Goal: Task Accomplishment & Management: Manage account settings

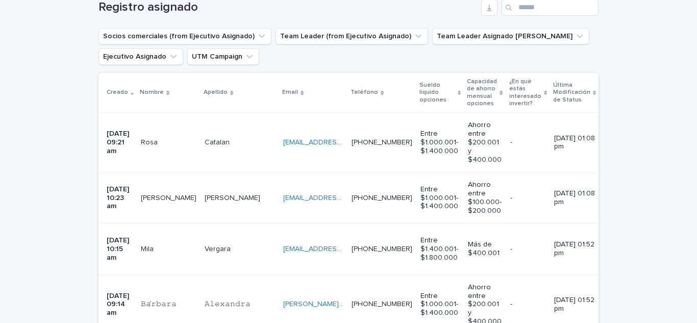
scroll to position [190, 0]
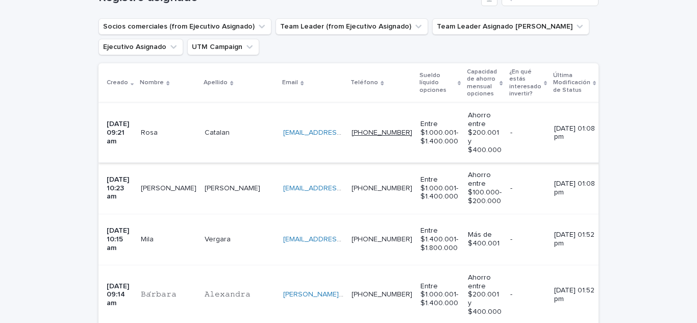
click at [412, 135] on link "[PHONE_NUMBER]" at bounding box center [381, 132] width 61 height 7
click at [133, 143] on div "[DATE] 09:21 am" at bounding box center [120, 133] width 26 height 34
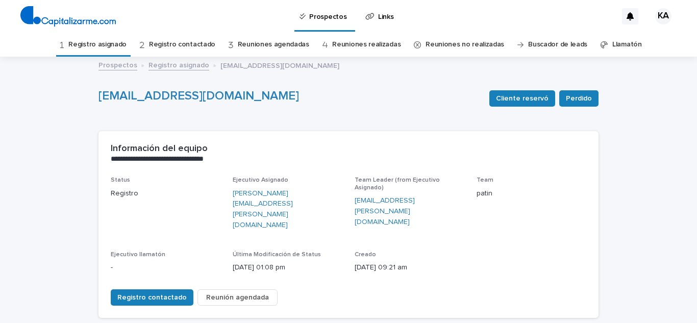
click at [377, 139] on div "**********" at bounding box center [348, 153] width 500 height 45
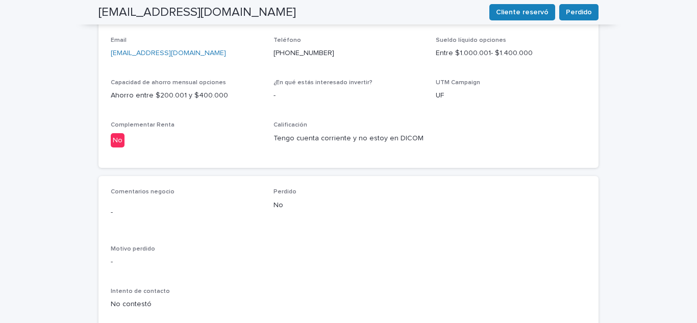
scroll to position [428, 0]
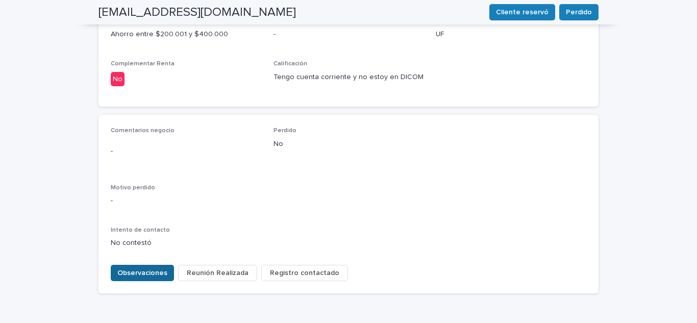
click at [158, 268] on span "Observaciones" at bounding box center [142, 273] width 50 height 10
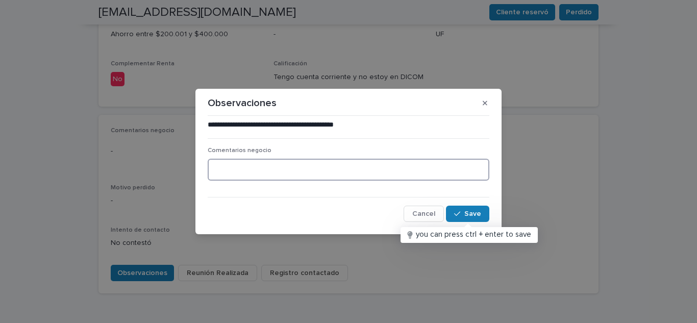
click at [280, 170] on textarea at bounding box center [349, 170] width 282 height 22
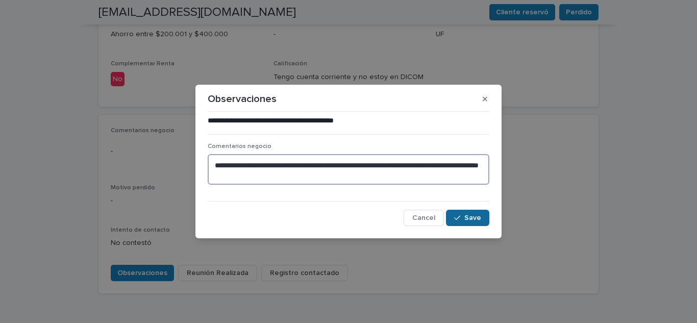
type textarea "**********"
click at [472, 220] on span "Save" at bounding box center [472, 217] width 17 height 7
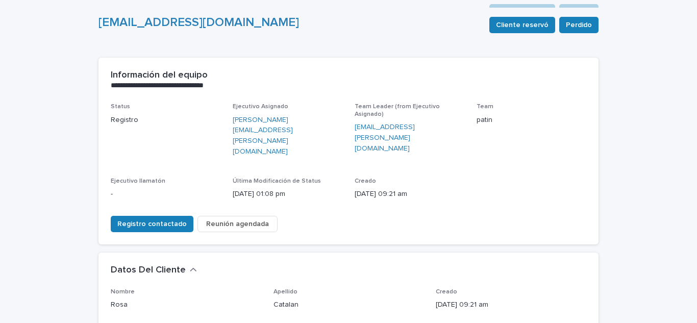
scroll to position [0, 0]
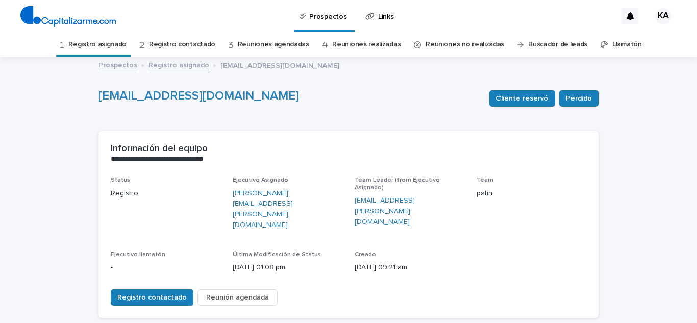
click at [107, 42] on link "Registro asignado" at bounding box center [97, 45] width 58 height 24
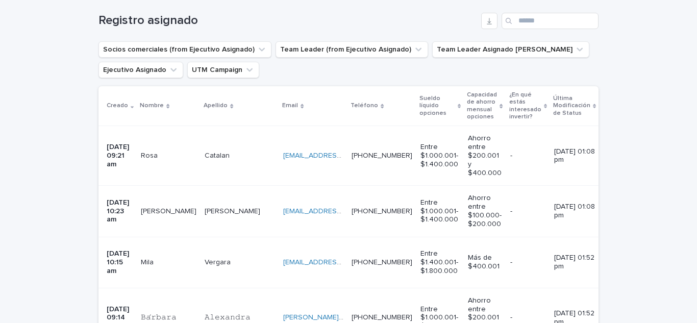
scroll to position [184, 0]
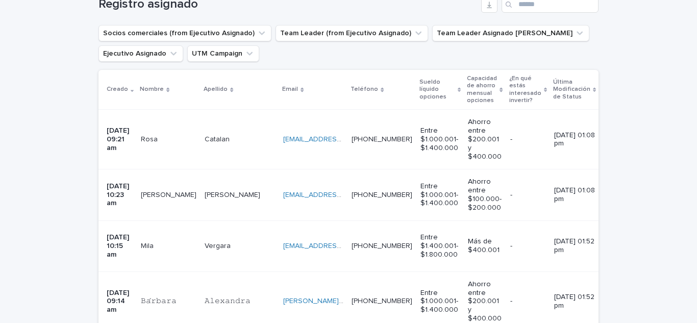
click at [133, 204] on div "[DATE] 10:23 am" at bounding box center [120, 195] width 26 height 34
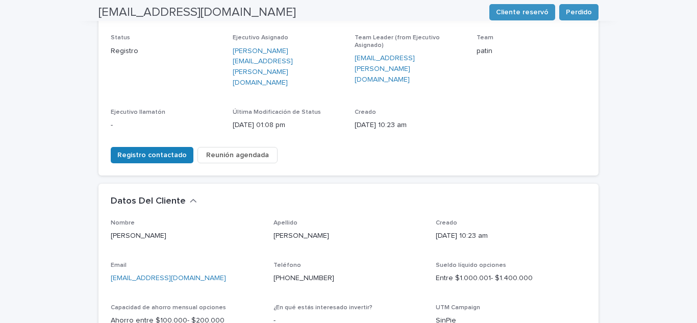
scroll to position [143, 0]
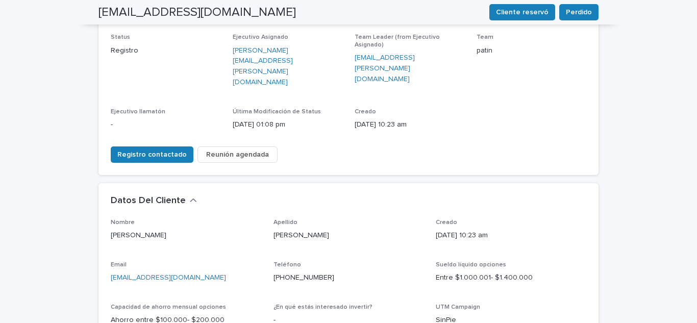
click at [624, 132] on div "**********" at bounding box center [348, 276] width 697 height 723
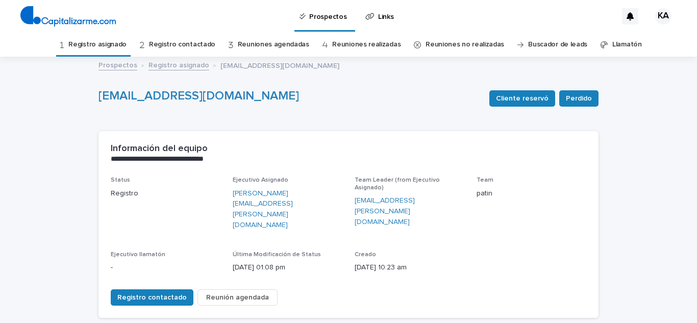
scroll to position [61, 0]
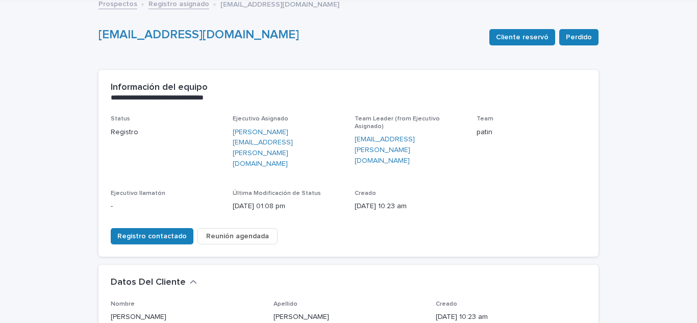
click at [359, 265] on div "Datos Del Cliente" at bounding box center [348, 283] width 500 height 36
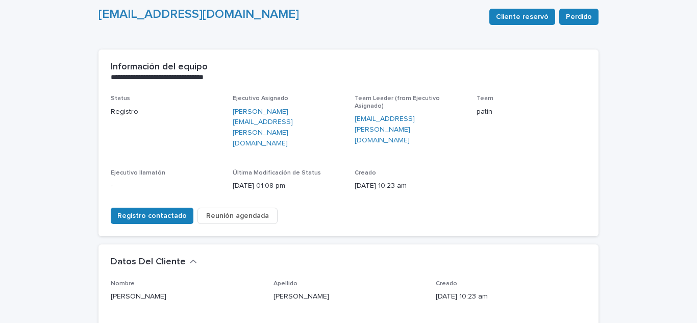
scroll to position [102, 0]
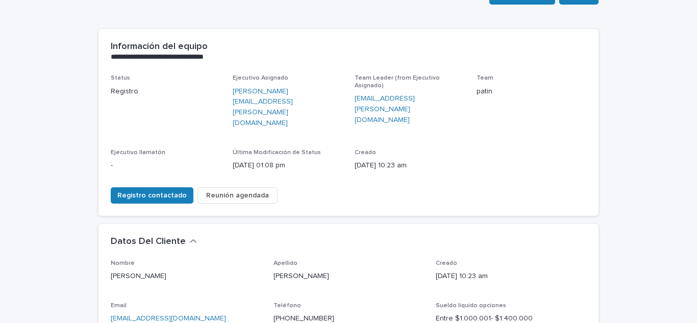
click at [229, 190] on span "Reunión agendada" at bounding box center [237, 195] width 63 height 10
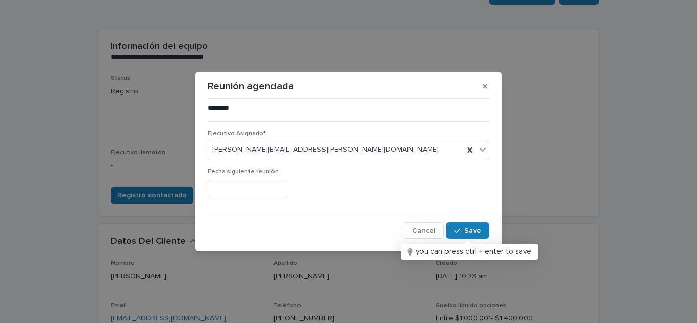
click at [260, 187] on input "text" at bounding box center [248, 189] width 81 height 18
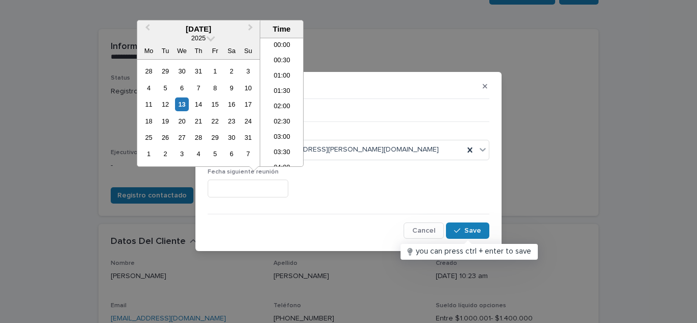
scroll to position [281, 0]
click at [260, 187] on input "text" at bounding box center [248, 189] width 81 height 18
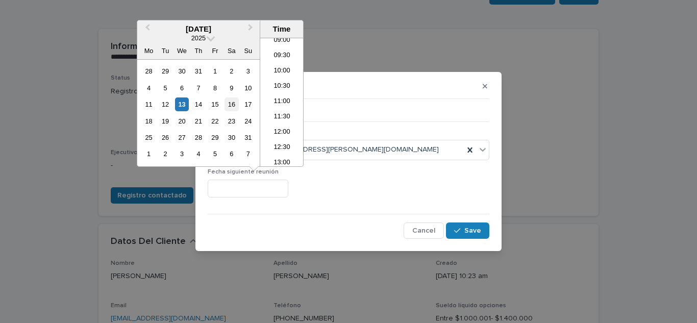
click at [235, 105] on div "16" at bounding box center [231, 104] width 14 height 14
click at [284, 41] on li "09:00" at bounding box center [281, 40] width 43 height 15
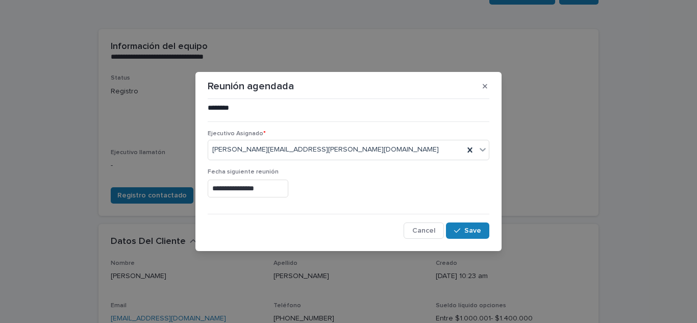
type input "**********"
click at [471, 227] on span "Save" at bounding box center [472, 230] width 17 height 7
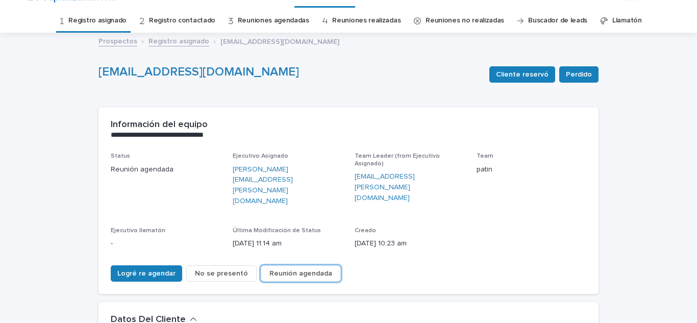
scroll to position [0, 0]
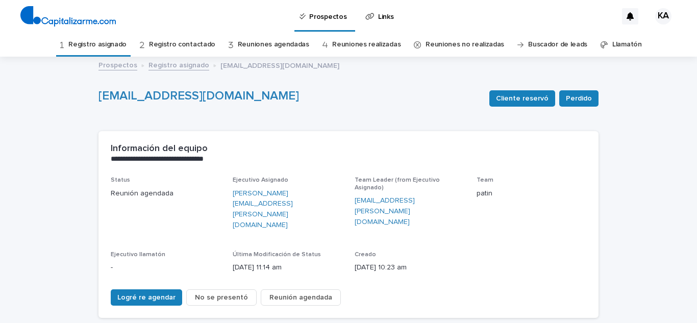
click at [111, 45] on link "Registro asignado" at bounding box center [97, 45] width 58 height 24
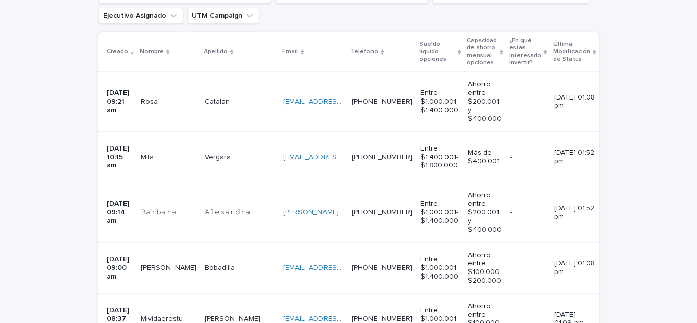
scroll to position [224, 0]
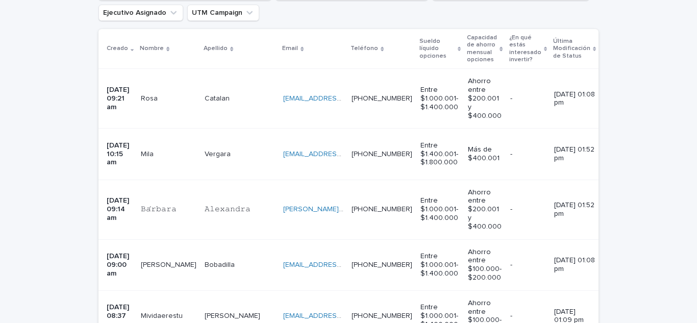
click at [222, 218] on td "𝙰𝚕𝚎𝚡𝚊𝚗𝚍𝚛𝚊 𝙰𝚕𝚎𝚡𝚊𝚗𝚍𝚛𝚊" at bounding box center [239, 210] width 79 height 60
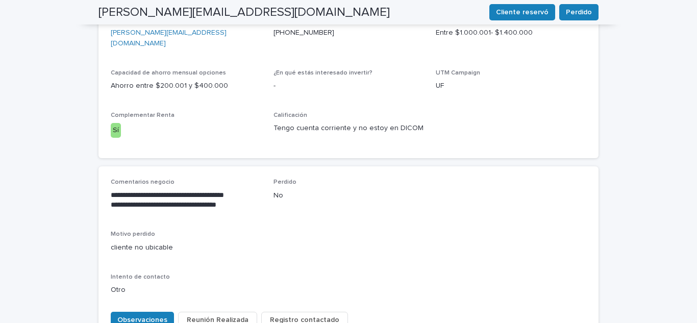
scroll to position [408, 0]
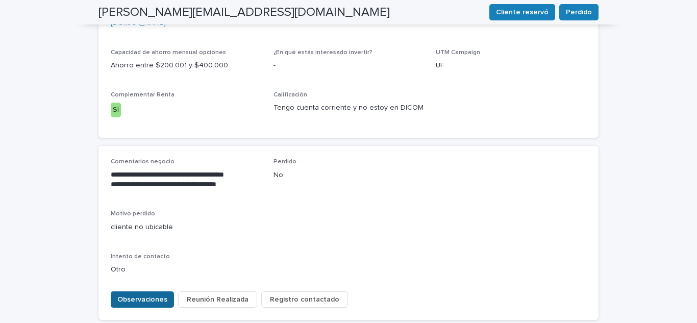
click at [133, 294] on span "Observaciones" at bounding box center [142, 299] width 50 height 10
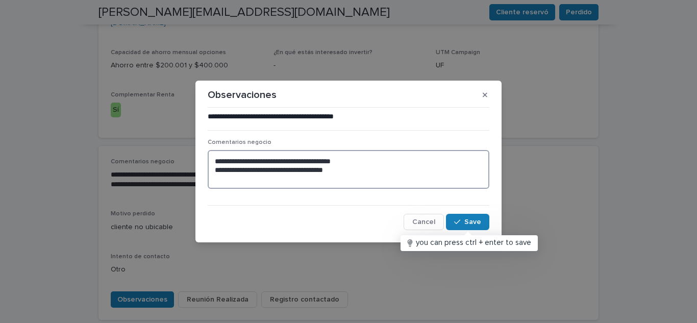
click at [367, 178] on textarea "**********" at bounding box center [349, 169] width 282 height 39
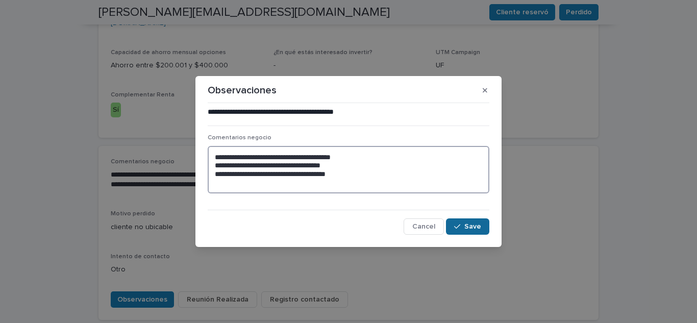
type textarea "**********"
click at [474, 223] on span "Save" at bounding box center [472, 226] width 17 height 7
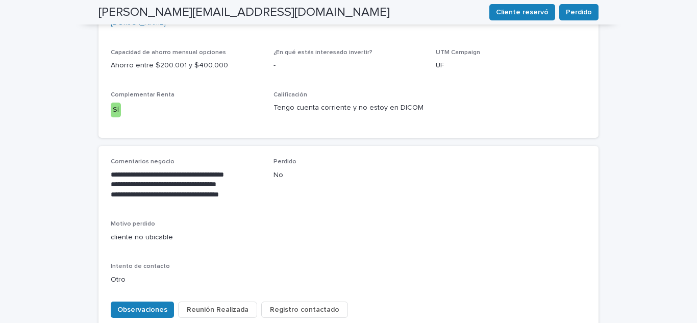
click at [413, 221] on div "**********" at bounding box center [348, 225] width 475 height 135
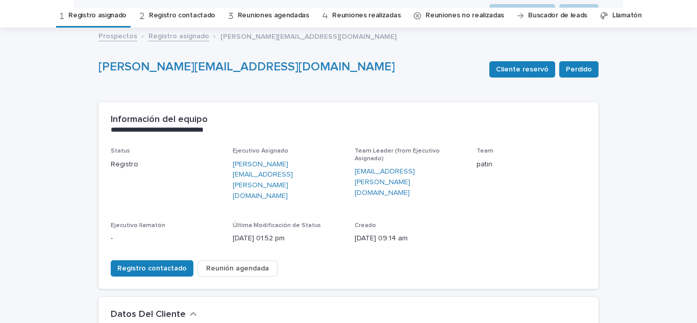
scroll to position [0, 0]
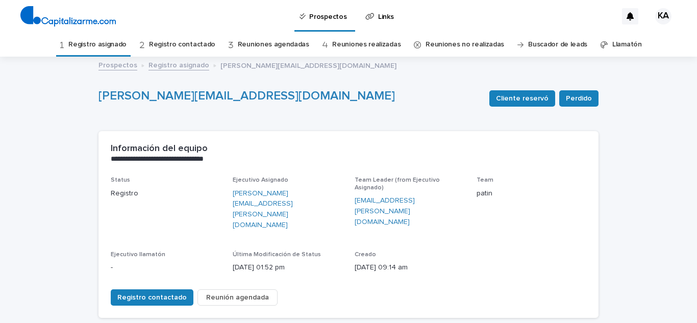
click at [107, 39] on link "Registro asignado" at bounding box center [97, 45] width 58 height 24
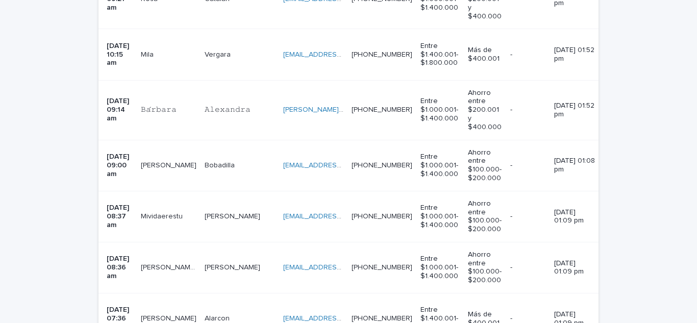
scroll to position [326, 0]
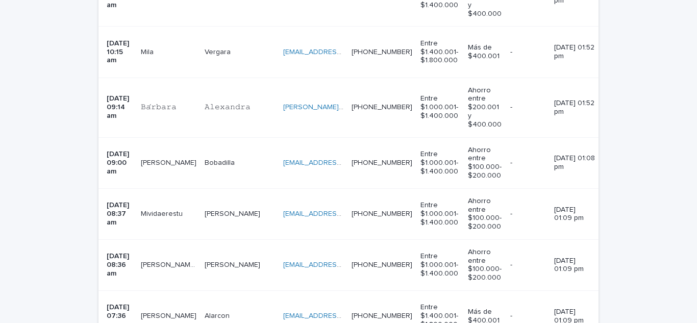
click at [185, 167] on td "[PERSON_NAME] [PERSON_NAME]" at bounding box center [169, 162] width 64 height 51
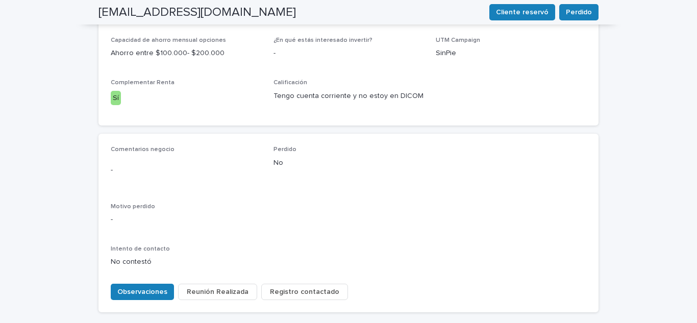
scroll to position [408, 0]
click at [133, 288] on span "Observaciones" at bounding box center [142, 293] width 50 height 10
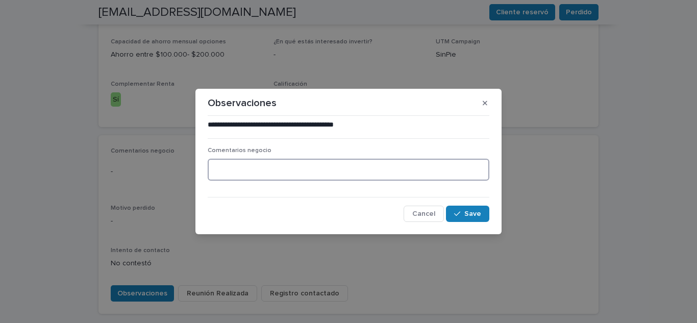
click at [238, 173] on textarea at bounding box center [349, 170] width 282 height 22
type textarea "**********"
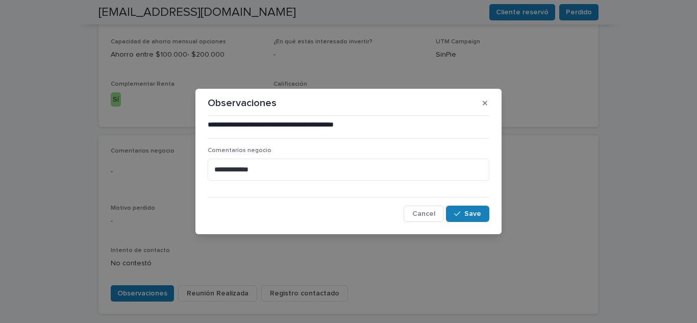
click at [169, 57] on div "**********" at bounding box center [348, 161] width 697 height 323
click at [485, 101] on icon "button" at bounding box center [485, 102] width 5 height 7
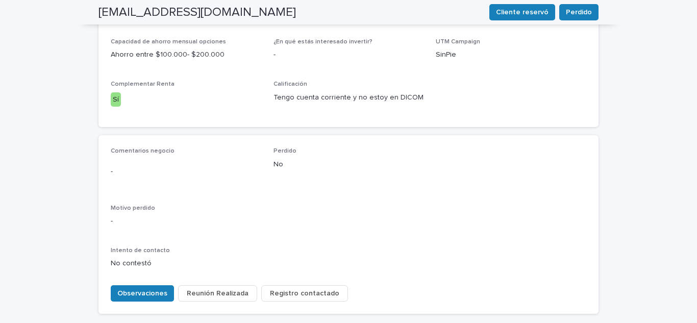
click at [575, 103] on div "Loading... Saving… Datos Del Cliente Nombre [PERSON_NAME] Apellido [PERSON_NAME…" at bounding box center [348, 26] width 500 height 217
click at [111, 285] on button "Observaciones" at bounding box center [142, 293] width 63 height 16
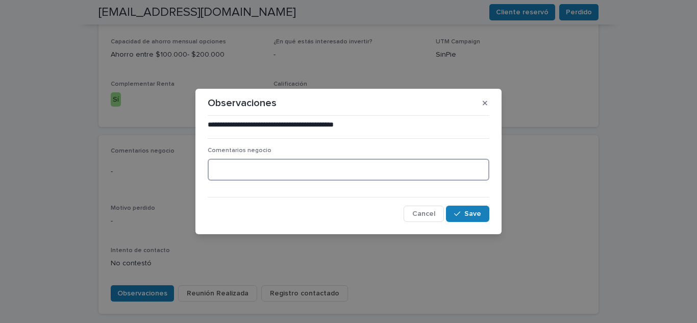
click at [284, 168] on textarea at bounding box center [349, 170] width 282 height 22
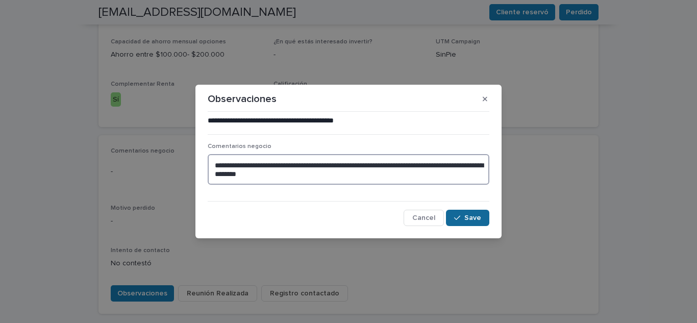
type textarea "**********"
click at [471, 216] on span "Save" at bounding box center [472, 217] width 17 height 7
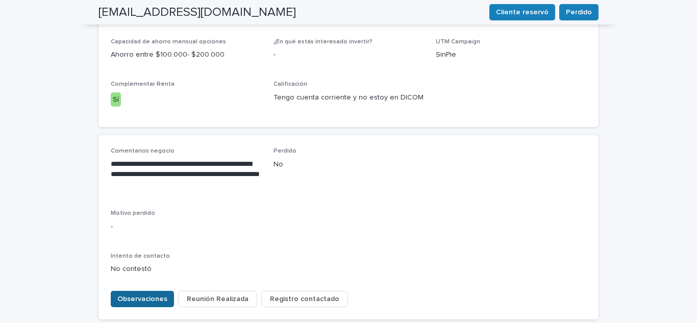
click at [117, 294] on span "Observaciones" at bounding box center [142, 299] width 50 height 10
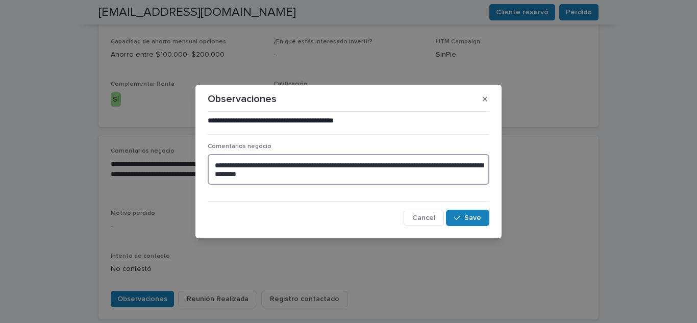
click at [329, 172] on textarea "**********" at bounding box center [349, 169] width 282 height 31
click at [436, 172] on textarea "**********" at bounding box center [349, 169] width 282 height 31
type textarea "**********"
click at [462, 218] on div "button" at bounding box center [459, 217] width 10 height 7
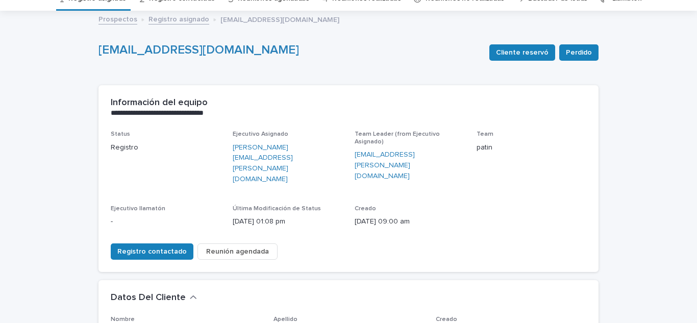
scroll to position [87, 0]
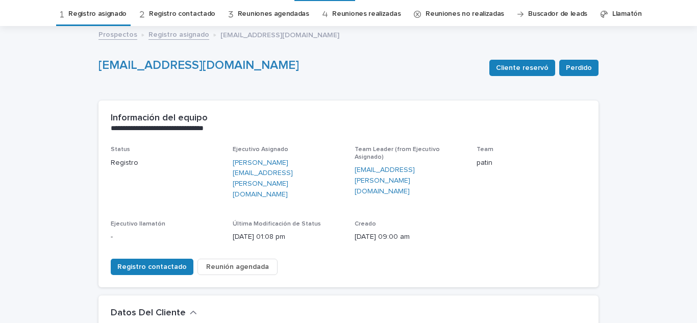
scroll to position [0, 0]
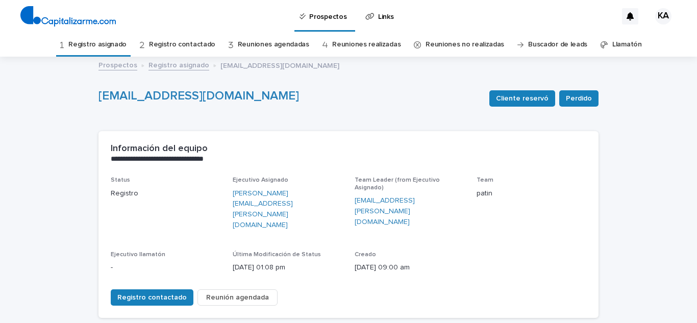
click at [105, 41] on link "Registro asignado" at bounding box center [97, 45] width 58 height 24
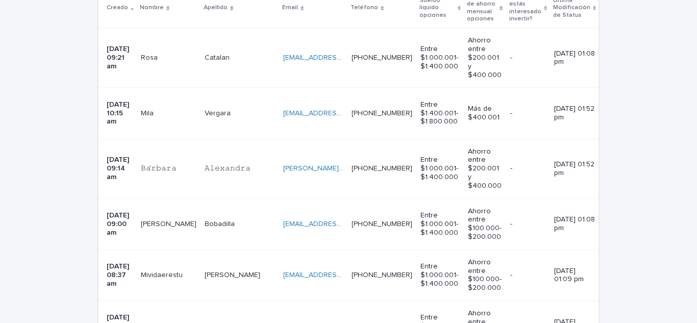
scroll to position [245, 0]
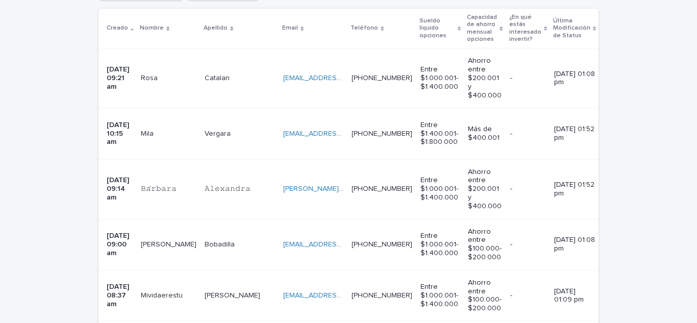
click at [174, 139] on td "[PERSON_NAME]" at bounding box center [169, 133] width 64 height 51
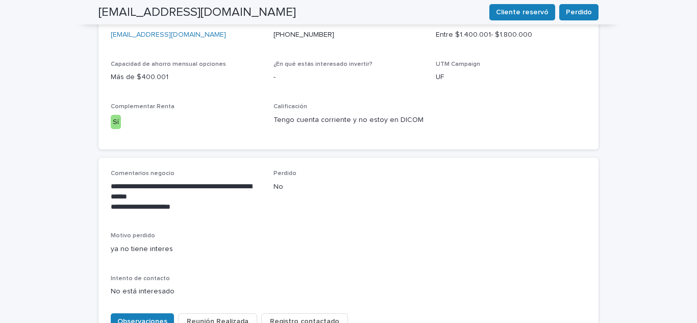
scroll to position [388, 0]
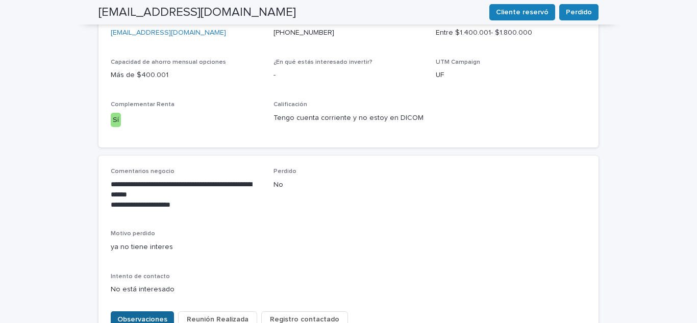
click at [133, 314] on span "Observaciones" at bounding box center [142, 319] width 50 height 10
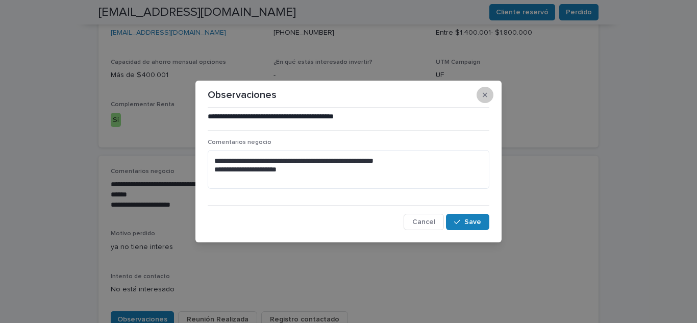
click at [488, 98] on button "button" at bounding box center [484, 95] width 17 height 16
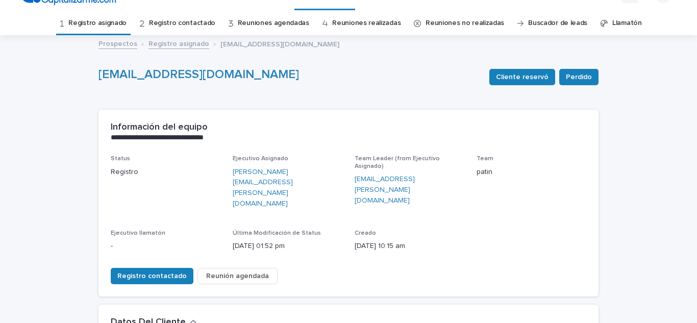
scroll to position [20, 0]
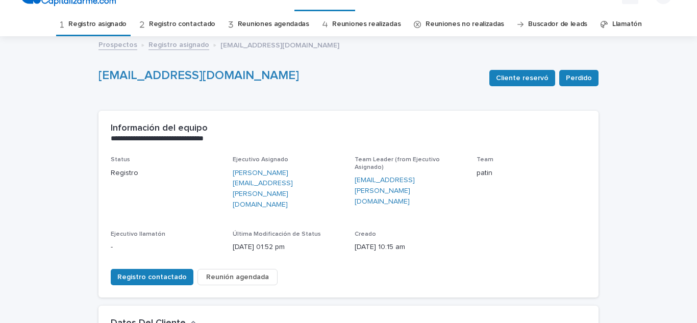
click at [120, 22] on link "Registro asignado" at bounding box center [97, 24] width 58 height 24
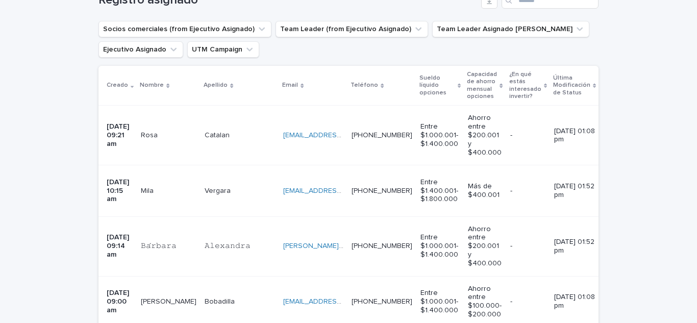
scroll to position [204, 0]
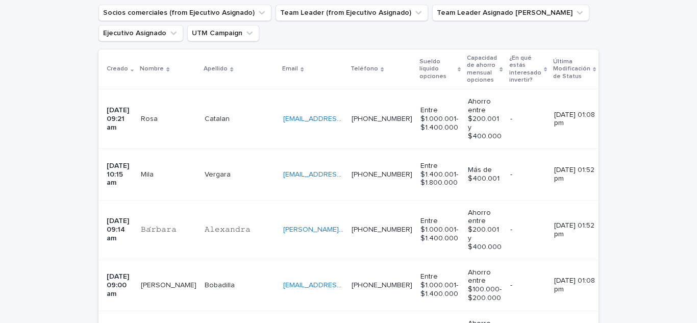
click at [117, 184] on td "[DATE] 10:15 am" at bounding box center [117, 174] width 38 height 51
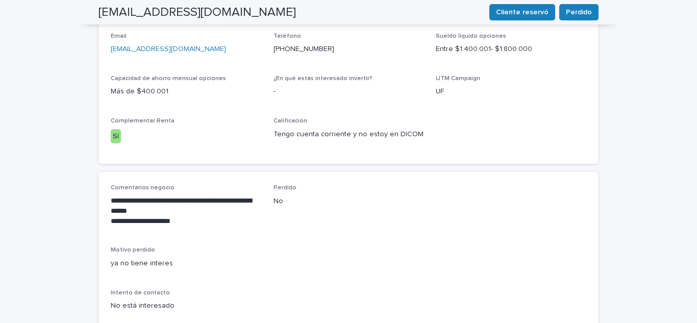
scroll to position [461, 0]
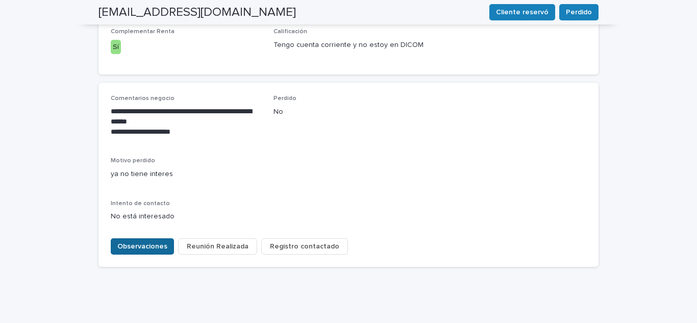
click at [130, 241] on span "Observaciones" at bounding box center [142, 246] width 50 height 10
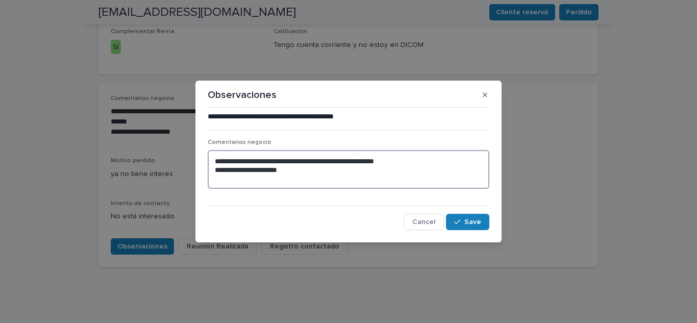
click at [300, 175] on textarea "**********" at bounding box center [349, 169] width 282 height 39
type textarea "**********"
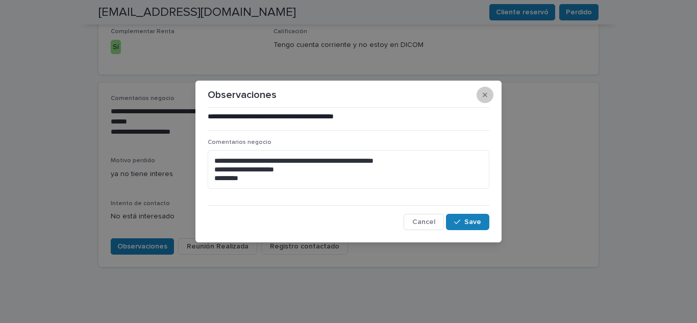
click at [484, 93] on icon "button" at bounding box center [485, 94] width 5 height 7
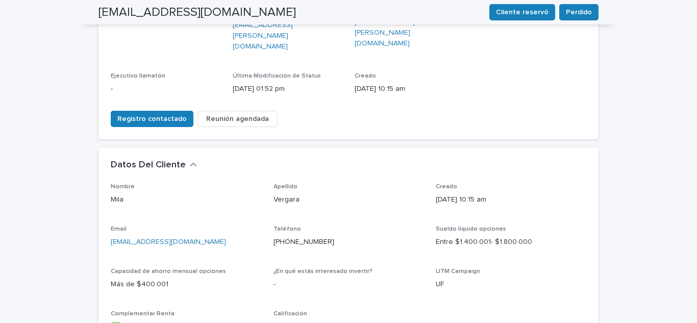
scroll to position [0, 0]
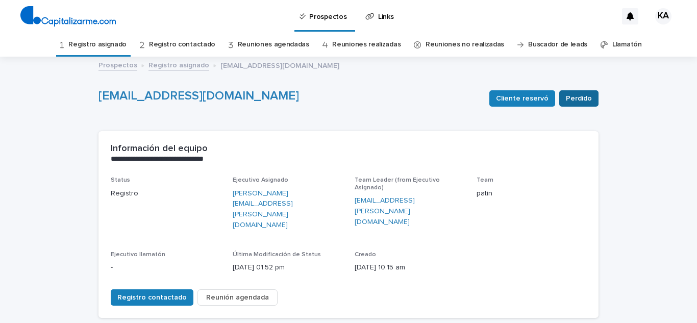
click at [572, 101] on span "Perdido" at bounding box center [579, 98] width 26 height 10
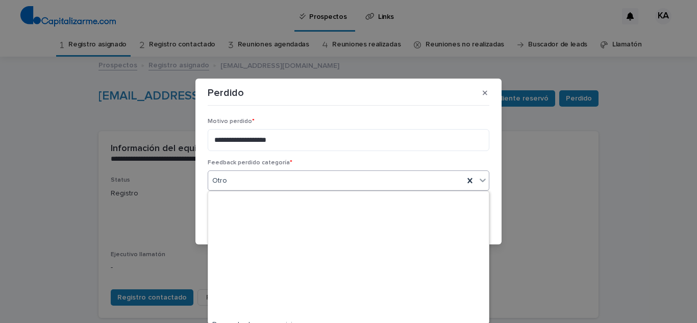
click at [372, 178] on div "Otro" at bounding box center [336, 180] width 256 height 17
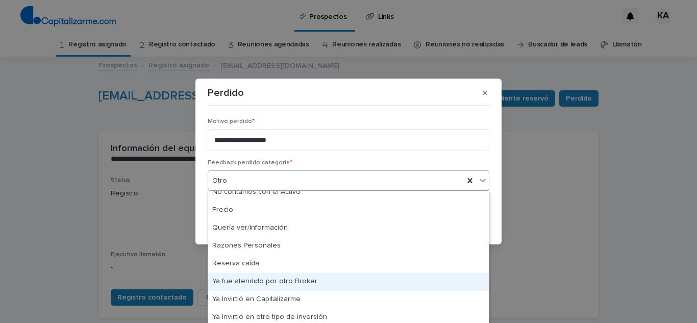
click at [294, 283] on div "Ya fue atendido por otro Broker" at bounding box center [348, 282] width 281 height 18
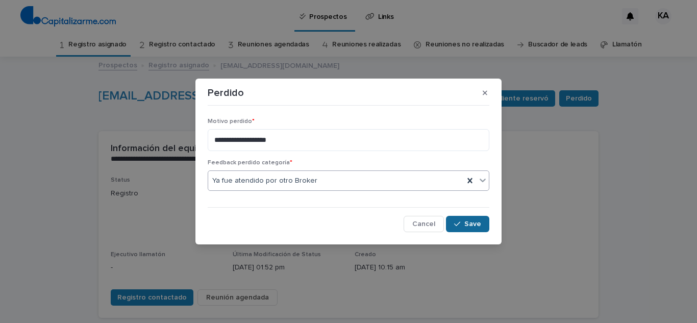
click at [467, 228] on span "Save" at bounding box center [472, 223] width 17 height 7
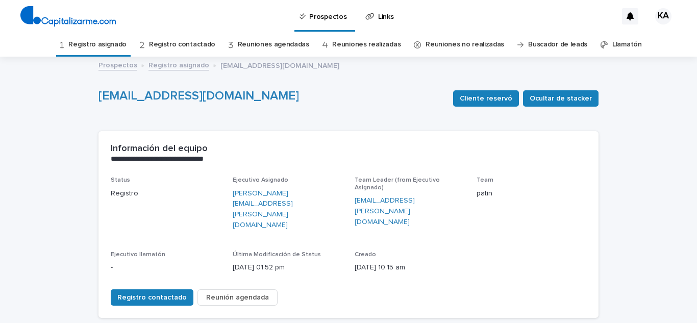
click at [555, 224] on div "Status Registro Ejecutivo Asignado [PERSON_NAME][EMAIL_ADDRESS][PERSON_NAME][DO…" at bounding box center [348, 228] width 475 height 105
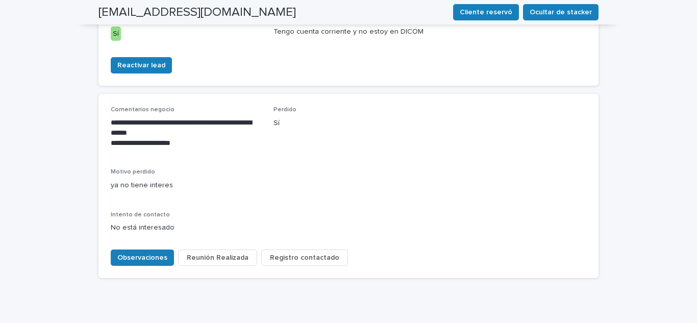
scroll to position [485, 0]
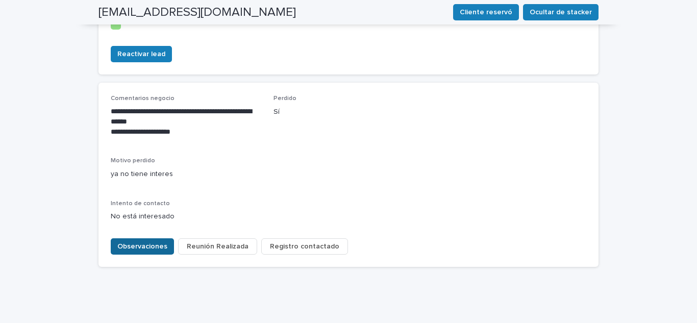
click at [148, 241] on span "Observaciones" at bounding box center [142, 246] width 50 height 10
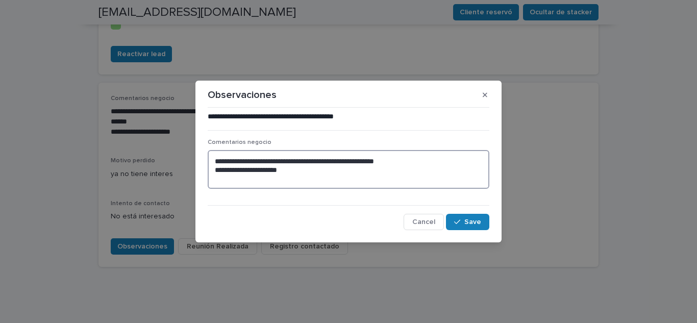
click at [287, 179] on textarea "**********" at bounding box center [349, 169] width 282 height 39
type textarea "**********"
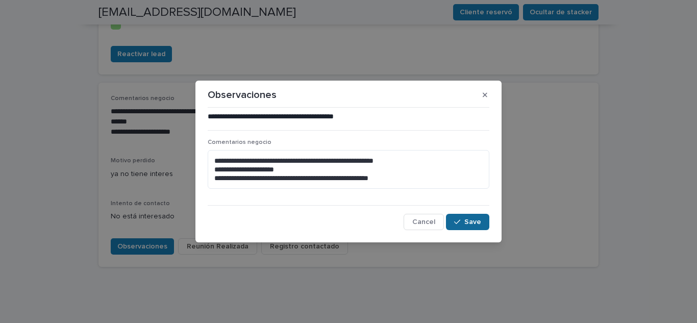
click at [474, 220] on span "Save" at bounding box center [472, 221] width 17 height 7
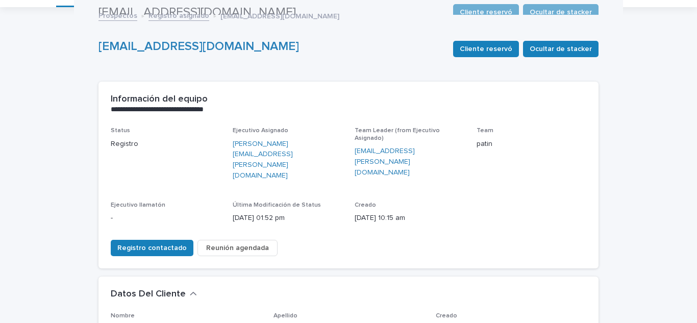
scroll to position [0, 0]
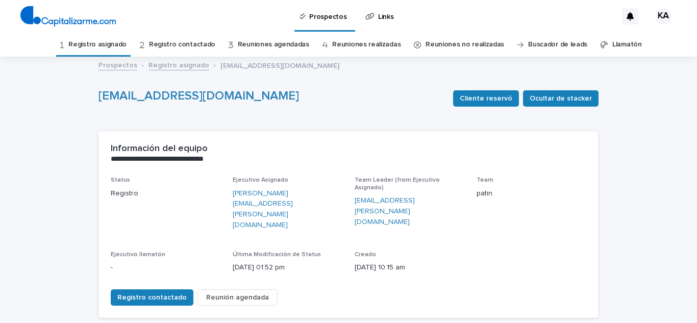
click at [105, 45] on link "Registro asignado" at bounding box center [97, 45] width 58 height 24
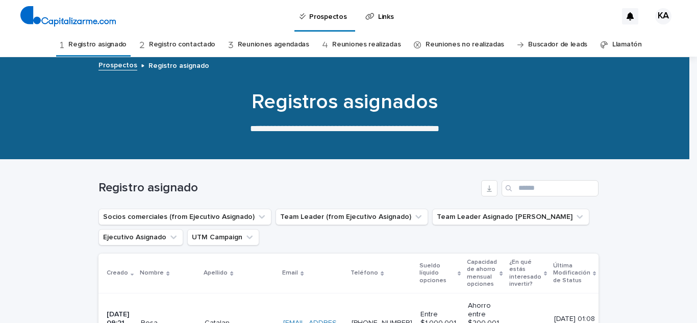
scroll to position [224, 0]
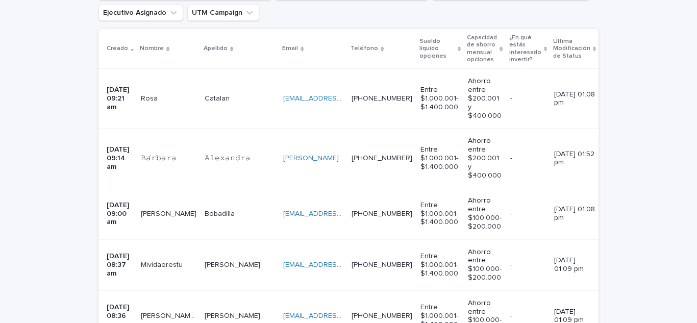
click at [113, 119] on td "[DATE] 09:21 am" at bounding box center [117, 99] width 38 height 60
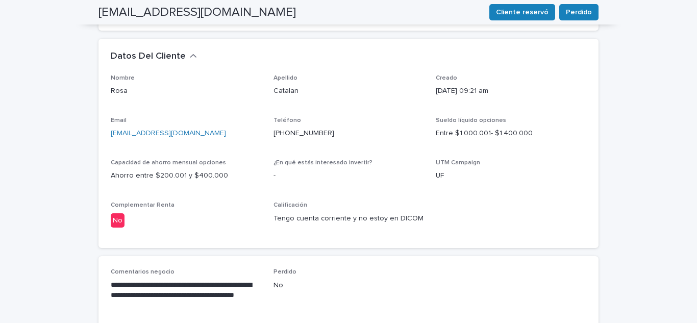
scroll to position [286, 0]
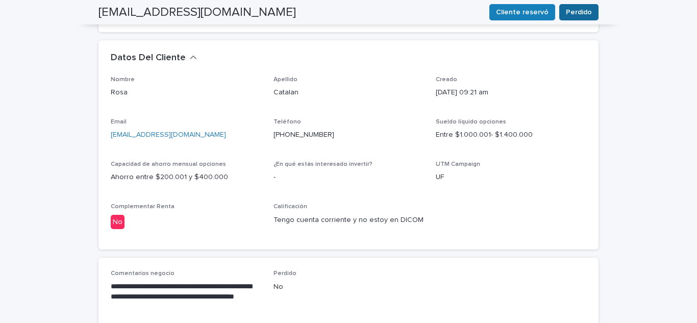
click at [561, 10] on button "Perdido" at bounding box center [578, 12] width 39 height 16
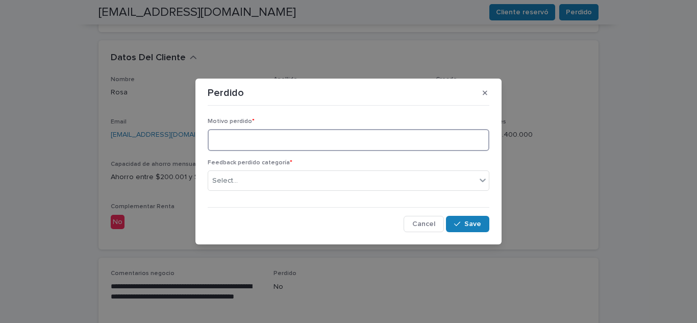
click at [260, 139] on textarea at bounding box center [349, 140] width 282 height 22
type textarea "**********"
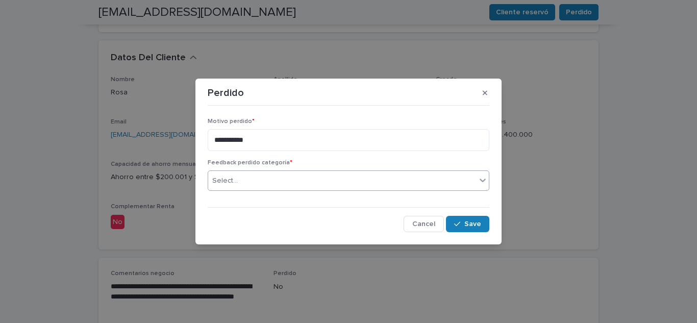
click at [279, 177] on div "Select..." at bounding box center [342, 180] width 268 height 17
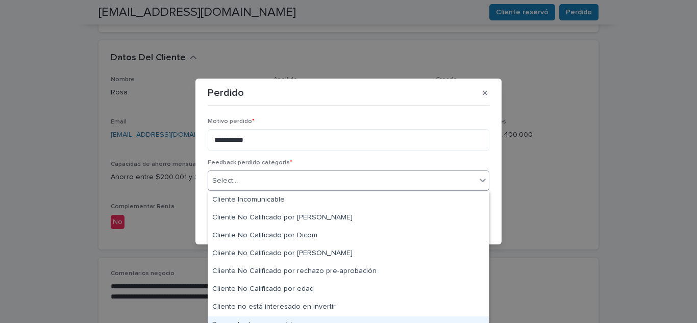
click at [479, 319] on div "Descontento con servicio" at bounding box center [348, 325] width 281 height 18
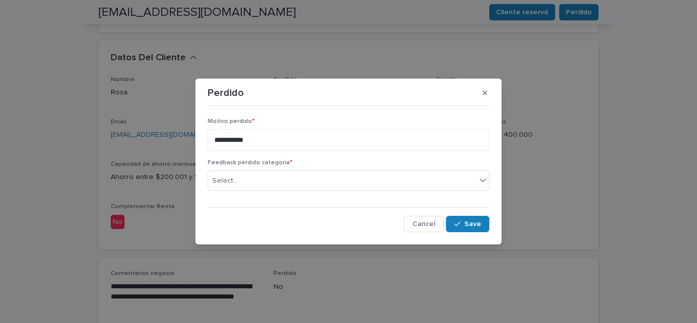
click at [479, 319] on div "**********" at bounding box center [348, 161] width 697 height 323
click at [480, 181] on icon at bounding box center [482, 180] width 10 height 10
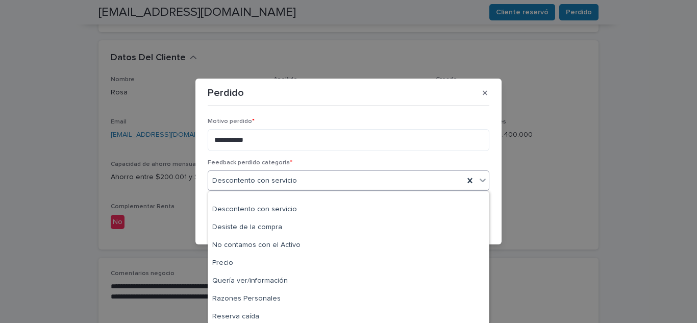
scroll to position [189, 0]
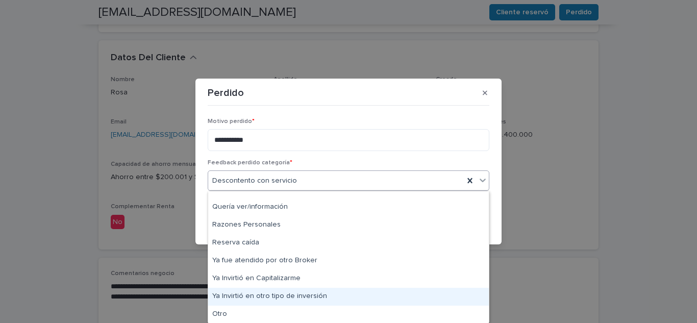
click at [329, 293] on div "Ya Invirtió en otro tipo de inversión" at bounding box center [348, 297] width 281 height 18
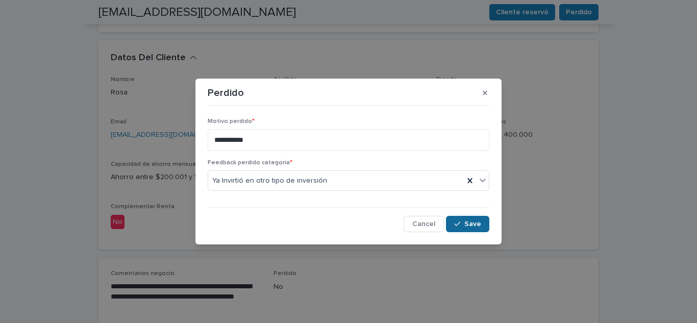
click at [462, 219] on button "Save" at bounding box center [467, 224] width 43 height 16
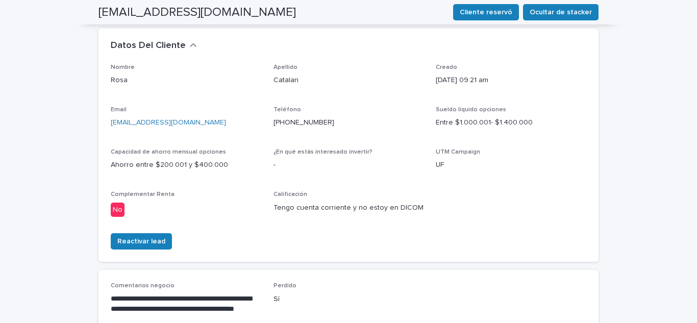
scroll to position [16, 0]
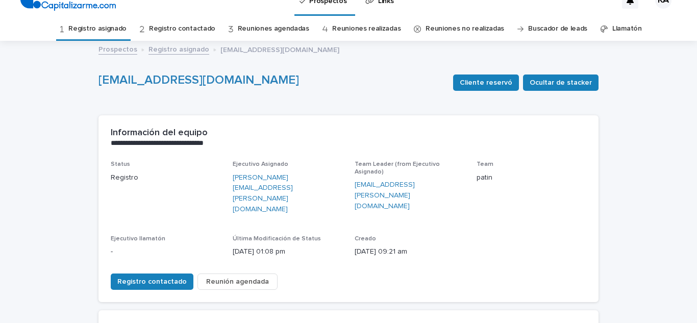
click at [103, 54] on link "Prospectos" at bounding box center [117, 49] width 39 height 12
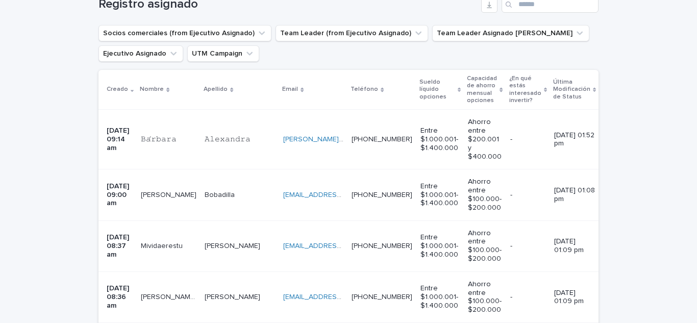
scroll to position [245, 0]
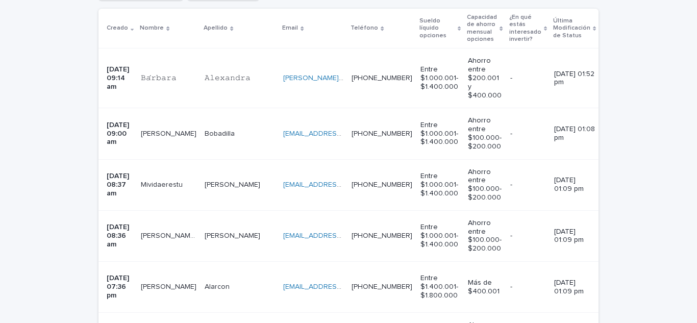
click at [154, 213] on td "[PERSON_NAME] [PERSON_NAME] [PERSON_NAME] [PERSON_NAME]" at bounding box center [169, 235] width 64 height 51
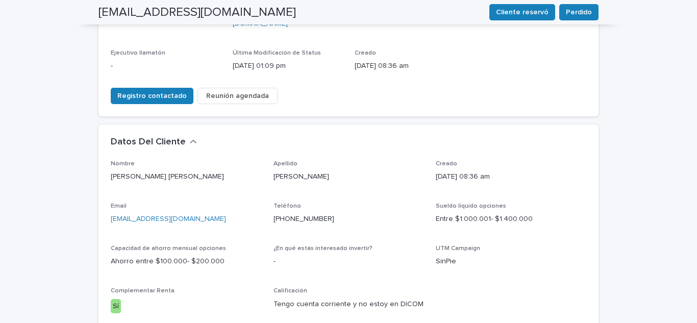
scroll to position [204, 0]
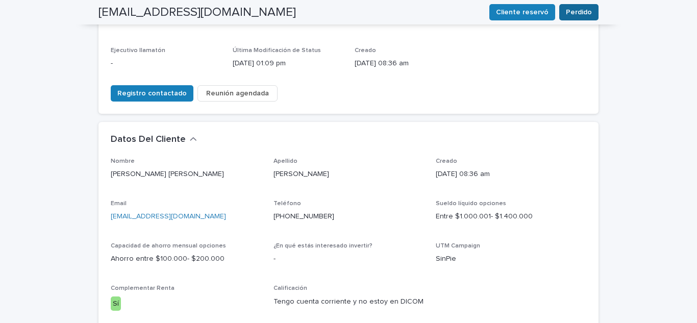
click at [590, 17] on button "Perdido" at bounding box center [578, 12] width 39 height 16
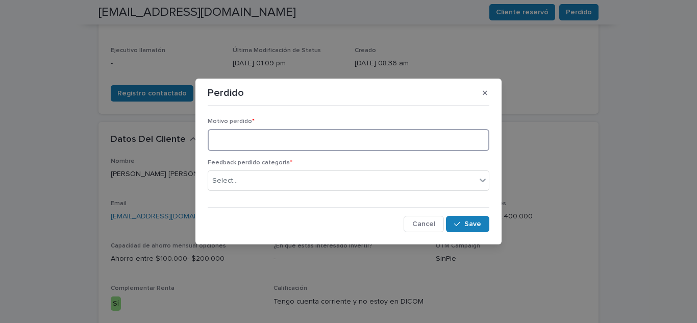
click at [332, 133] on textarea at bounding box center [349, 140] width 282 height 22
type textarea "**********"
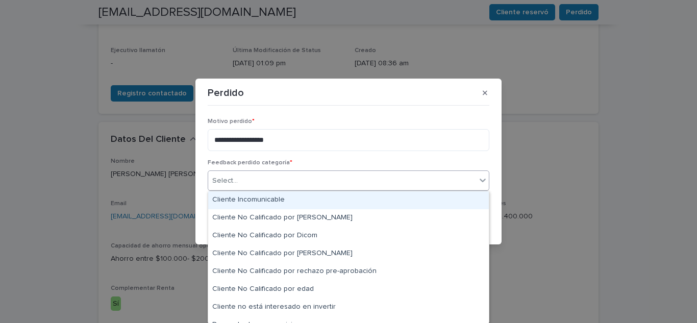
click at [315, 183] on div "Select..." at bounding box center [342, 180] width 268 height 17
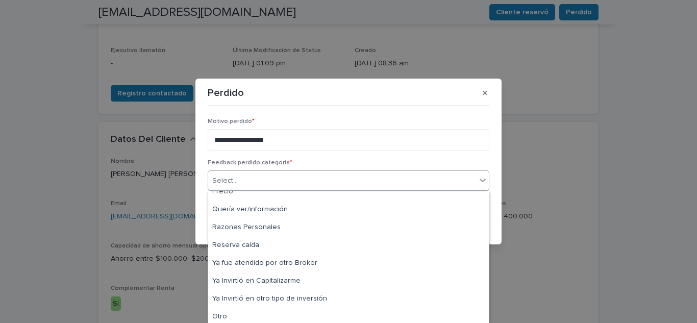
scroll to position [189, 0]
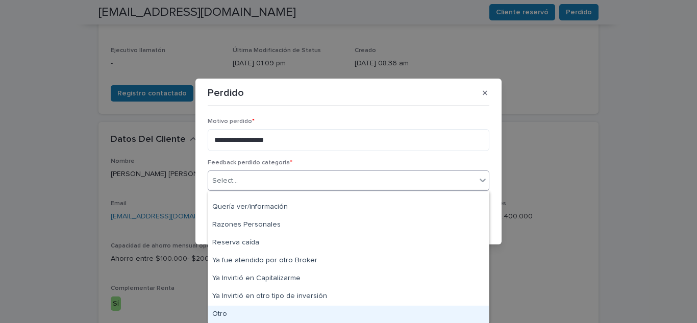
click at [383, 311] on div "Otro" at bounding box center [348, 315] width 281 height 18
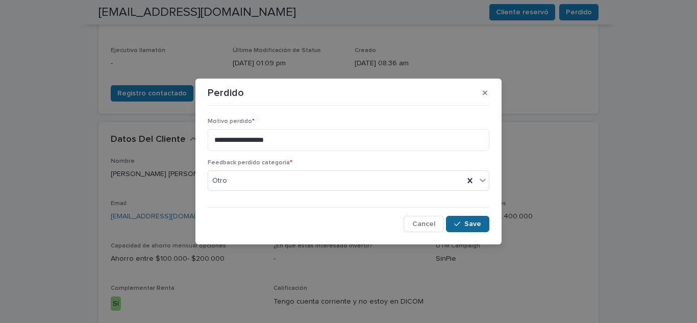
click at [459, 225] on icon "button" at bounding box center [457, 223] width 6 height 7
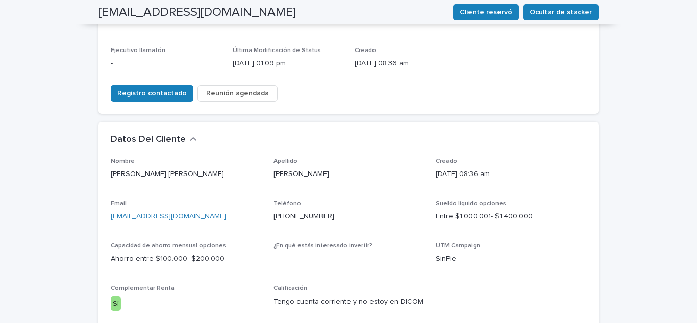
scroll to position [216, 0]
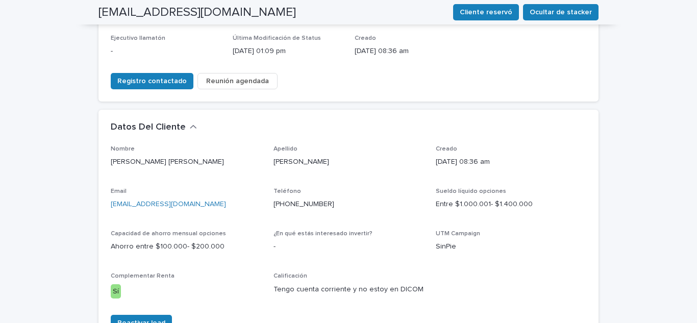
click at [688, 252] on div "**********" at bounding box center [348, 215] width 697 height 748
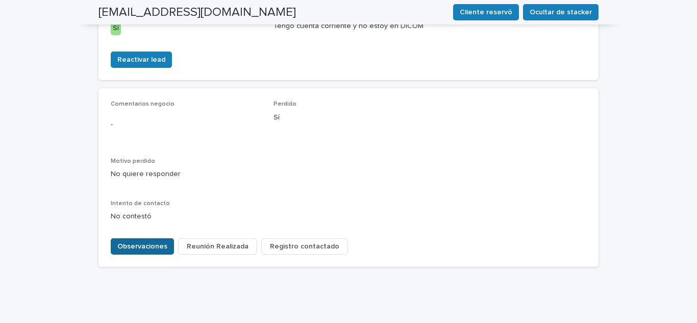
click at [143, 238] on button "Observaciones" at bounding box center [142, 246] width 63 height 16
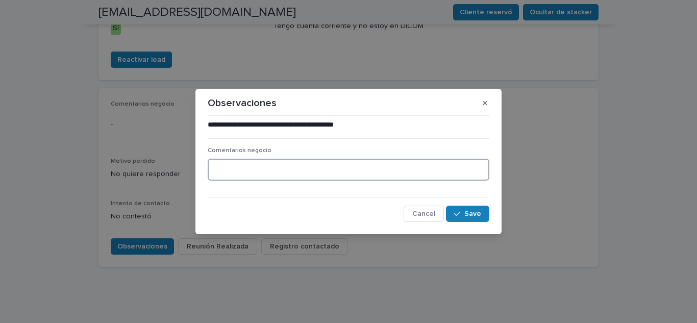
click at [245, 162] on textarea at bounding box center [349, 170] width 282 height 22
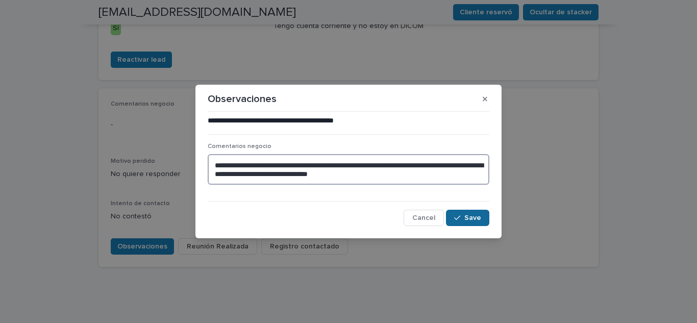
type textarea "**********"
click at [478, 216] on span "Save" at bounding box center [472, 217] width 17 height 7
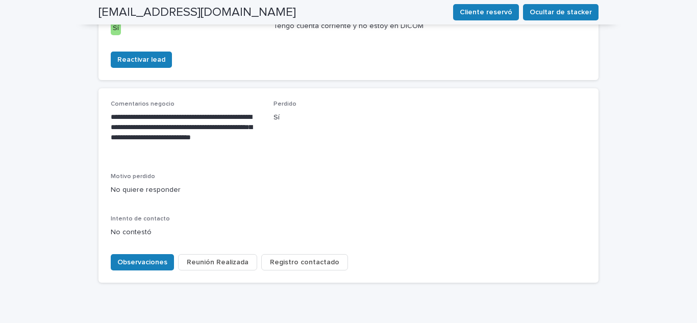
click at [478, 246] on div "Observaciones Reunión Realizada Registro contactado" at bounding box center [348, 260] width 475 height 29
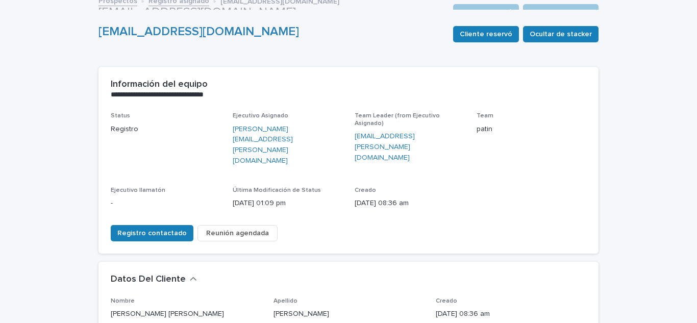
scroll to position [0, 0]
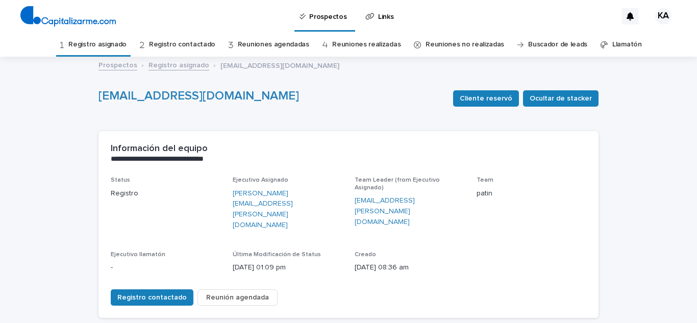
click at [97, 45] on link "Registro asignado" at bounding box center [97, 45] width 58 height 24
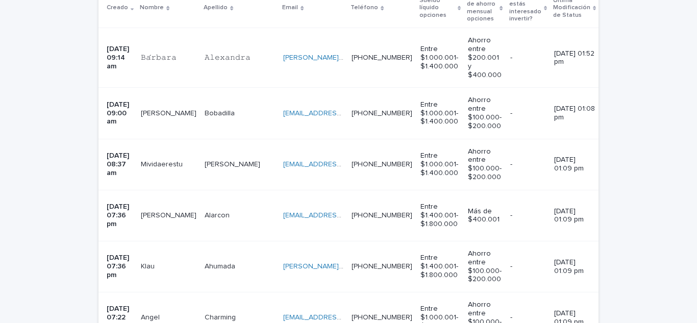
scroll to position [286, 0]
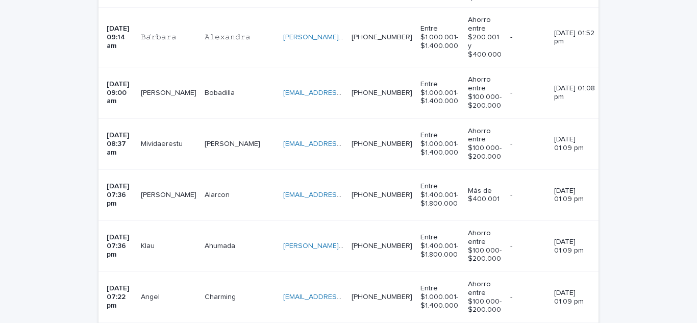
click at [169, 150] on div "Mividaerestu Mividaerestu" at bounding box center [169, 144] width 56 height 17
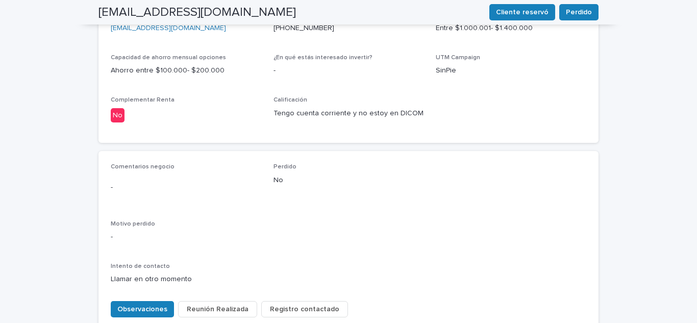
scroll to position [455, 0]
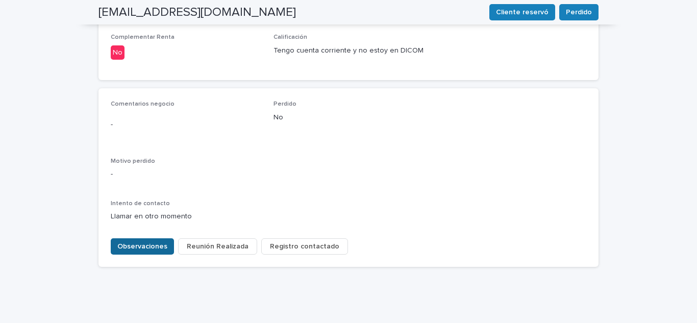
click at [138, 241] on span "Observaciones" at bounding box center [142, 246] width 50 height 10
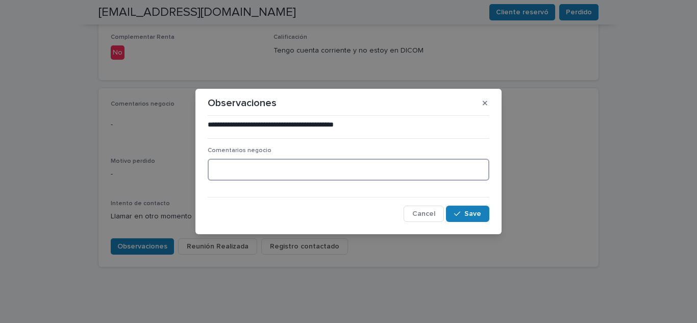
click at [314, 178] on textarea at bounding box center [349, 170] width 282 height 22
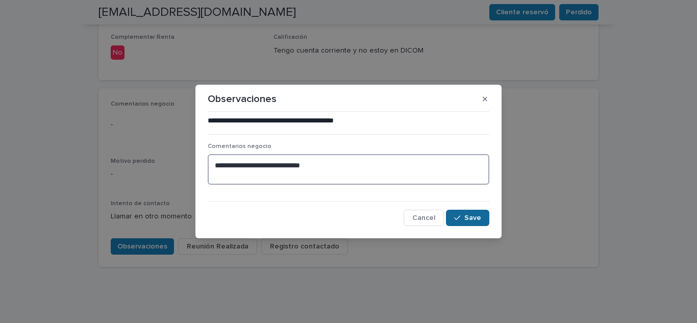
type textarea "**********"
click at [483, 213] on button "Save" at bounding box center [467, 218] width 43 height 16
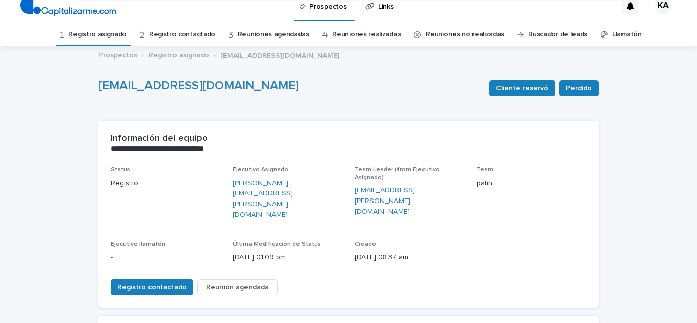
scroll to position [0, 0]
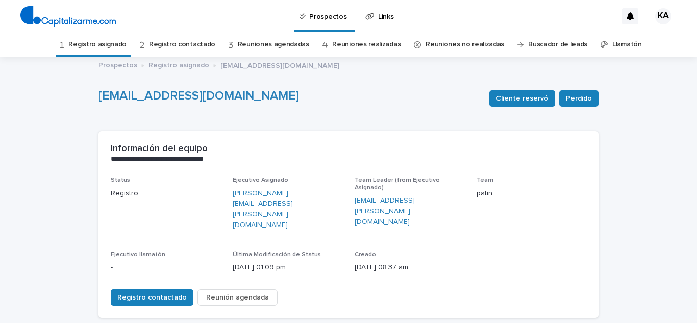
click at [100, 45] on link "Registro asignado" at bounding box center [97, 45] width 58 height 24
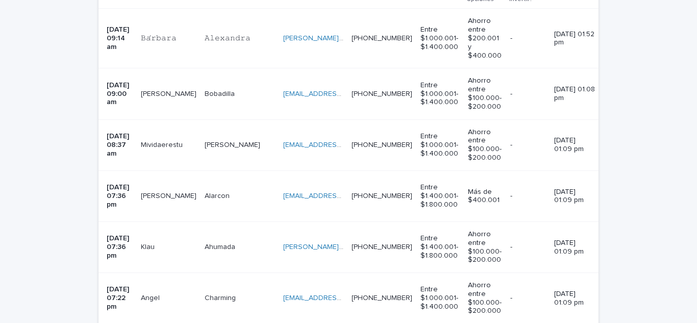
scroll to position [286, 0]
click at [173, 208] on td "[PERSON_NAME] [PERSON_NAME] [PERSON_NAME]" at bounding box center [169, 194] width 64 height 51
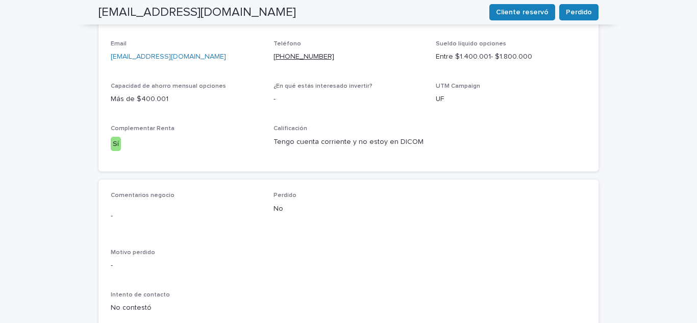
scroll to position [455, 0]
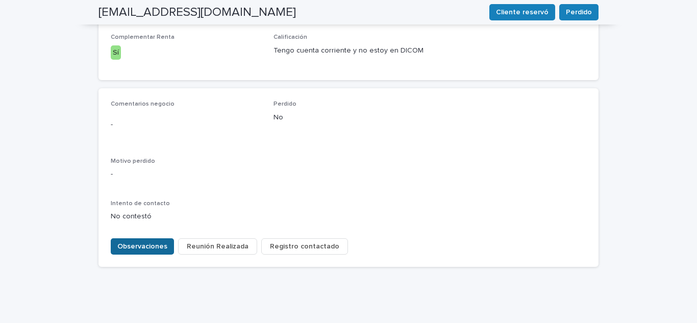
click at [134, 241] on span "Observaciones" at bounding box center [142, 246] width 50 height 10
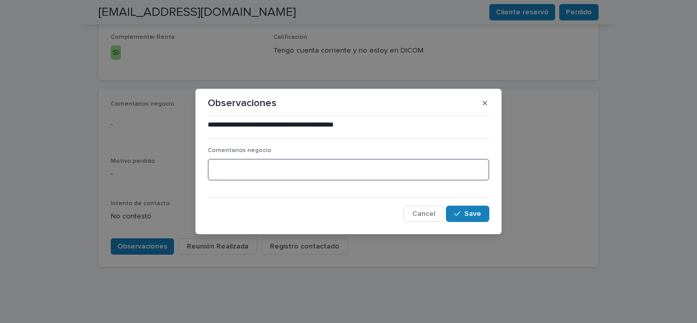
click at [252, 166] on textarea at bounding box center [349, 170] width 282 height 22
type textarea "*"
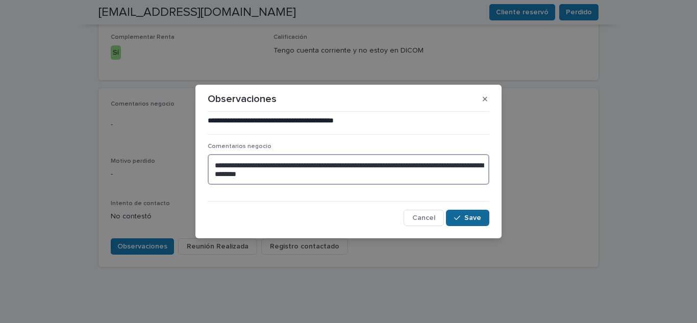
type textarea "**********"
click at [473, 220] on span "Save" at bounding box center [472, 217] width 17 height 7
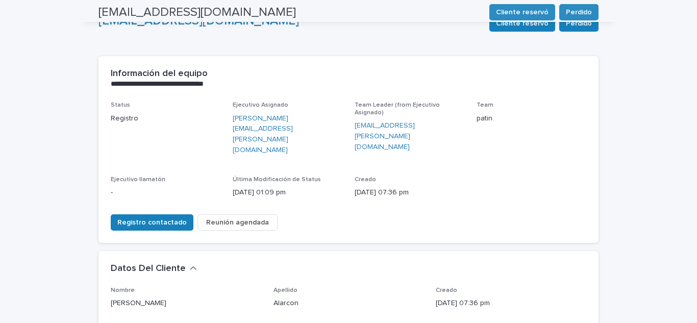
scroll to position [47, 0]
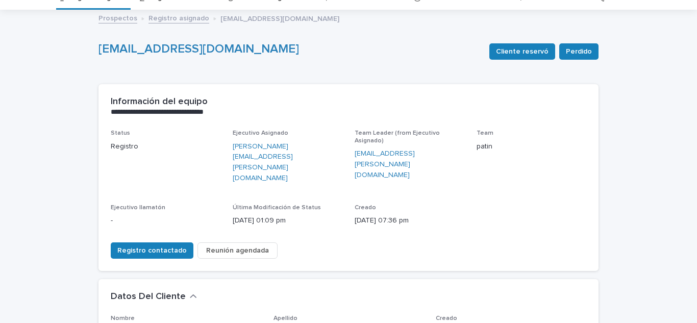
click at [117, 19] on link "Prospectos" at bounding box center [117, 18] width 39 height 12
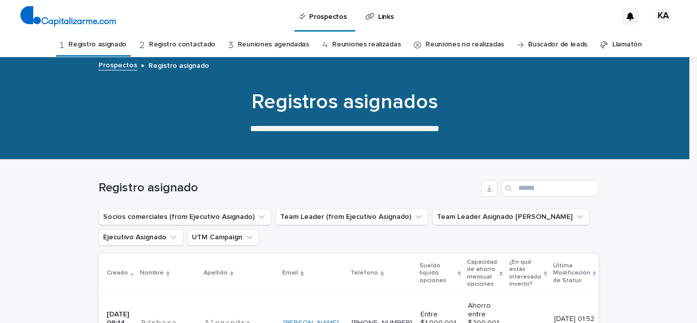
click at [117, 19] on div "Prospectos Links KA" at bounding box center [348, 16] width 697 height 33
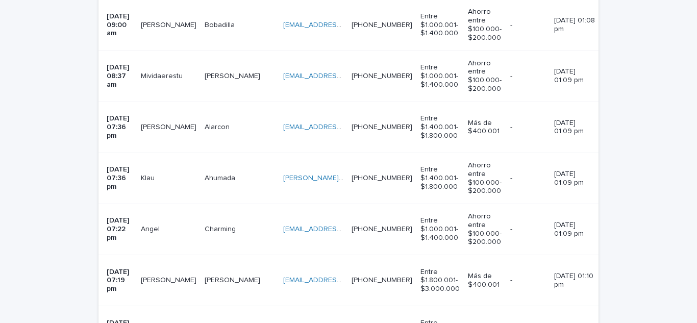
scroll to position [367, 0]
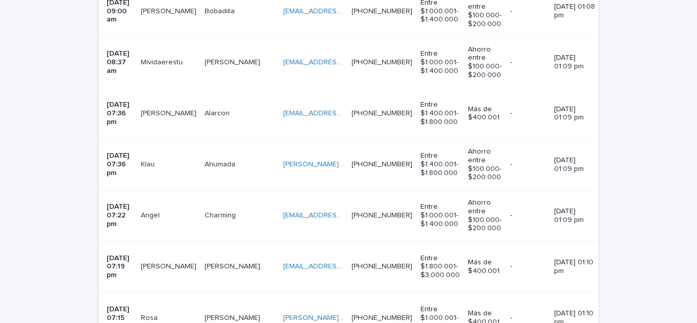
click at [161, 174] on td "[PERSON_NAME] [PERSON_NAME]" at bounding box center [169, 164] width 64 height 51
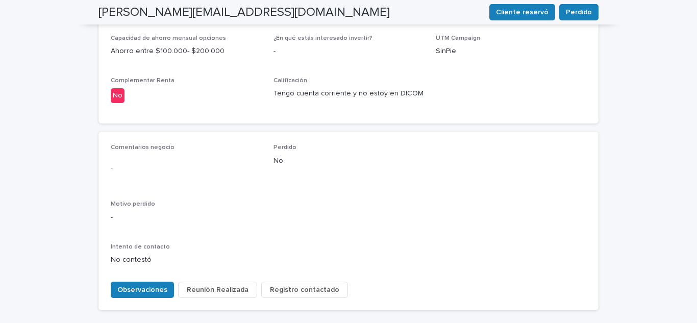
scroll to position [455, 0]
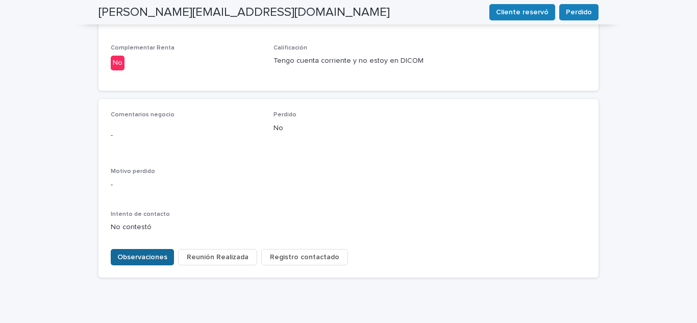
click at [126, 252] on span "Observaciones" at bounding box center [142, 257] width 50 height 10
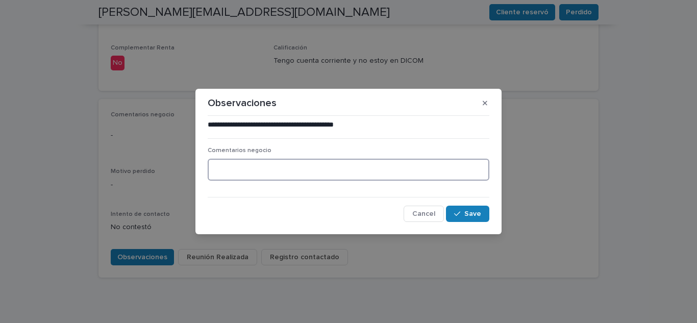
click at [275, 175] on textarea at bounding box center [349, 170] width 282 height 22
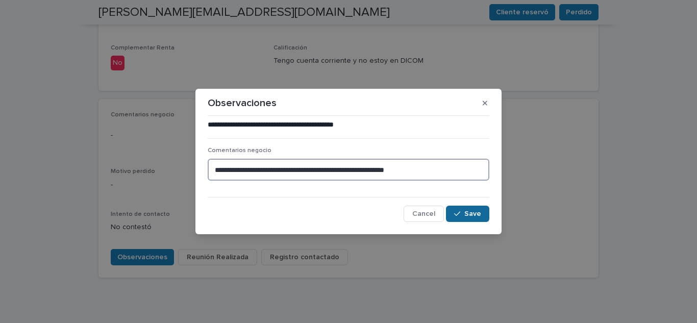
type textarea "**********"
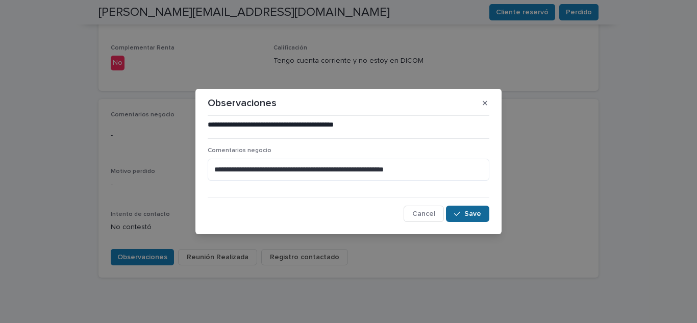
click at [465, 218] on button "Save" at bounding box center [467, 214] width 43 height 16
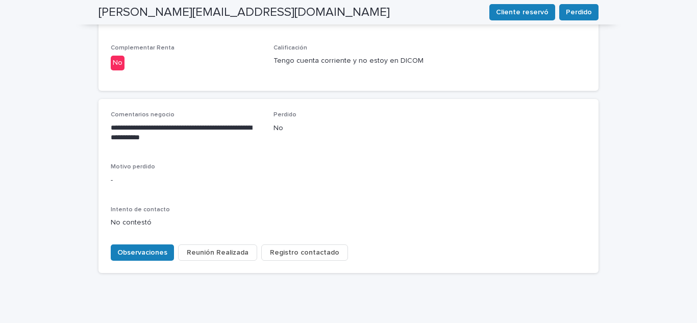
scroll to position [450, 0]
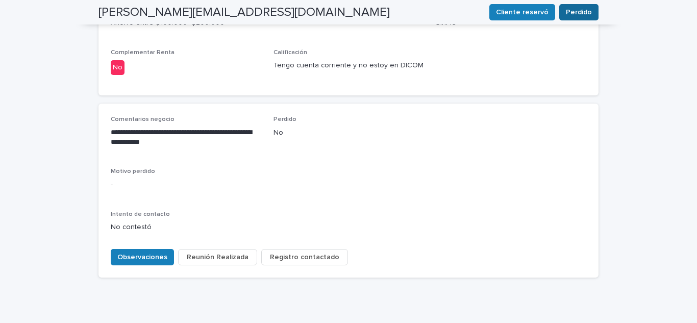
click at [577, 15] on span "Perdido" at bounding box center [579, 12] width 26 height 10
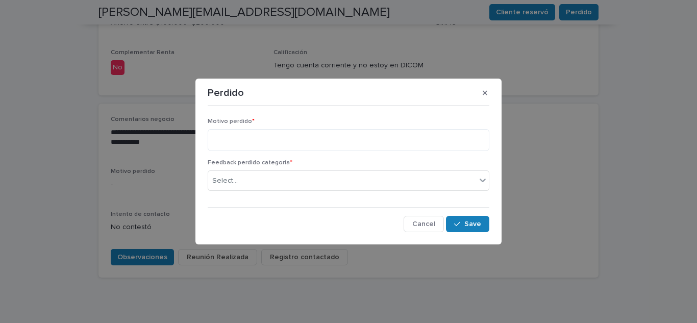
click at [306, 151] on div "Motivo perdido *" at bounding box center [349, 138] width 282 height 41
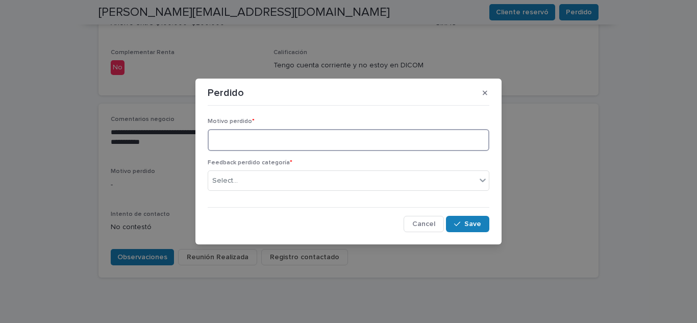
click at [304, 145] on textarea at bounding box center [349, 140] width 282 height 22
type textarea "*"
type textarea "**********"
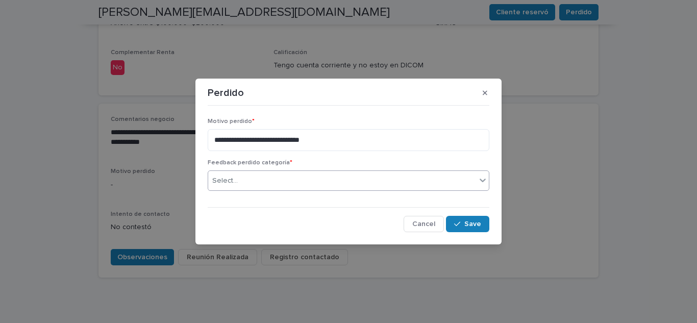
click at [316, 176] on div "Select..." at bounding box center [342, 180] width 268 height 17
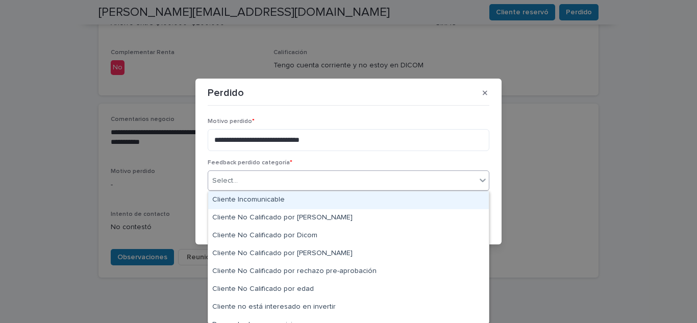
click at [481, 182] on icon at bounding box center [482, 180] width 10 height 10
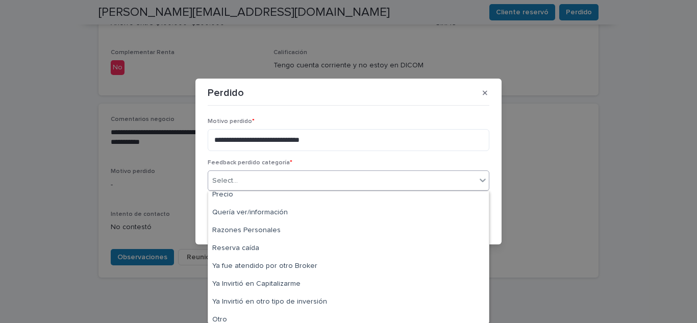
scroll to position [189, 0]
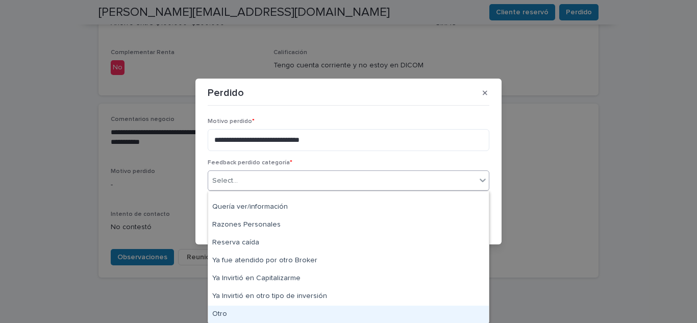
click at [436, 317] on div "Otro" at bounding box center [348, 315] width 281 height 18
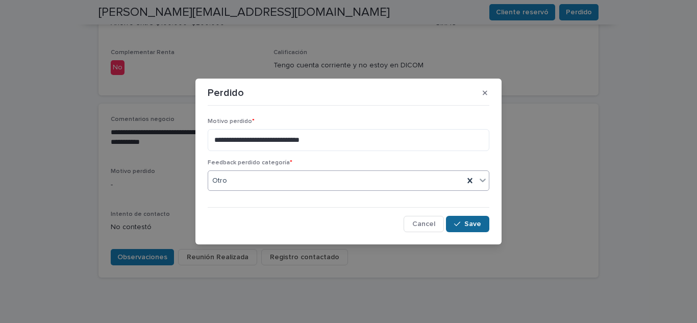
click at [473, 229] on button "Save" at bounding box center [467, 224] width 43 height 16
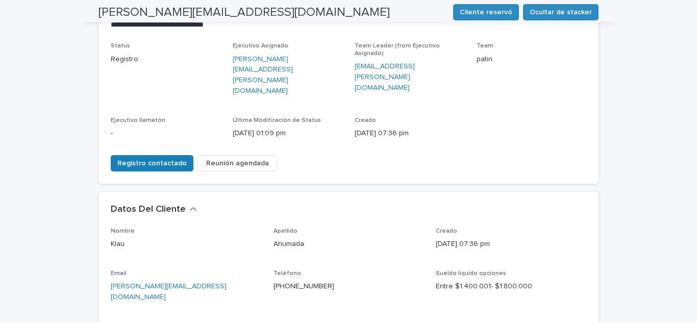
scroll to position [26, 0]
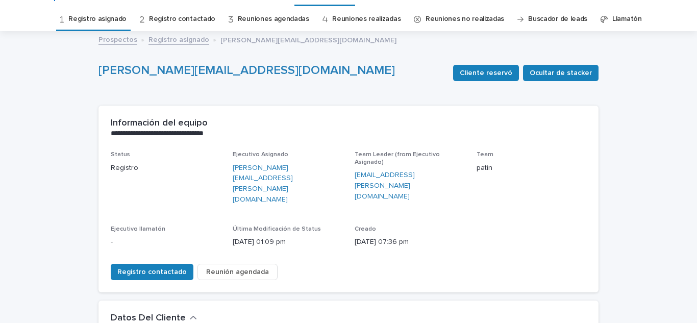
click at [116, 22] on link "Registro asignado" at bounding box center [97, 19] width 58 height 24
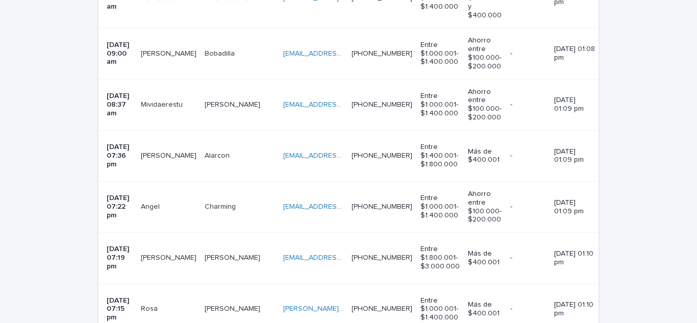
scroll to position [326, 0]
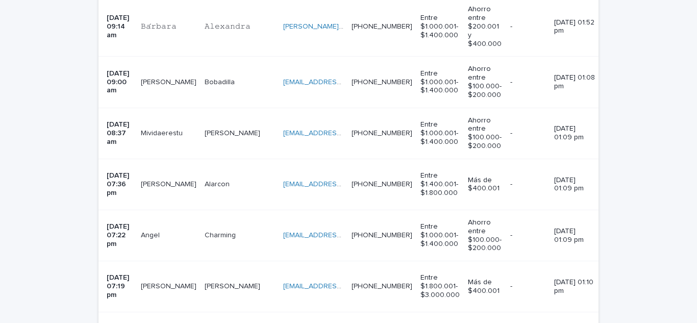
scroll to position [286, 0]
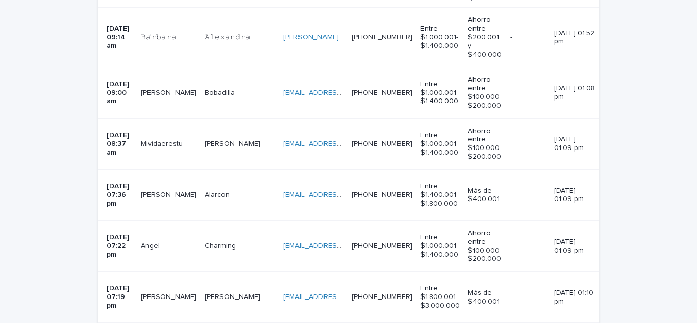
click at [172, 151] on div "Mividaerestu Mividaerestu" at bounding box center [169, 144] width 56 height 17
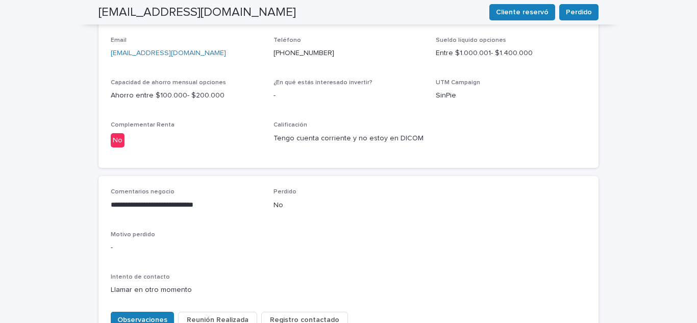
scroll to position [388, 0]
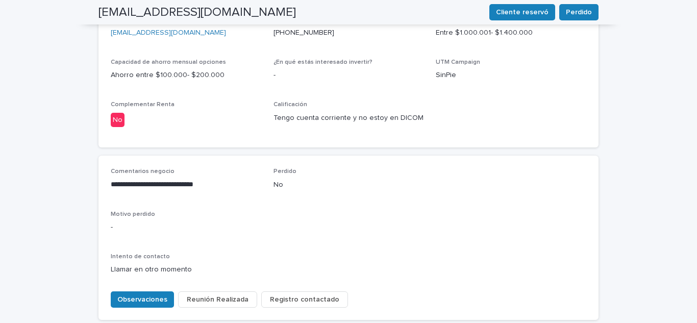
click at [319, 210] on div "**********" at bounding box center [348, 225] width 475 height 115
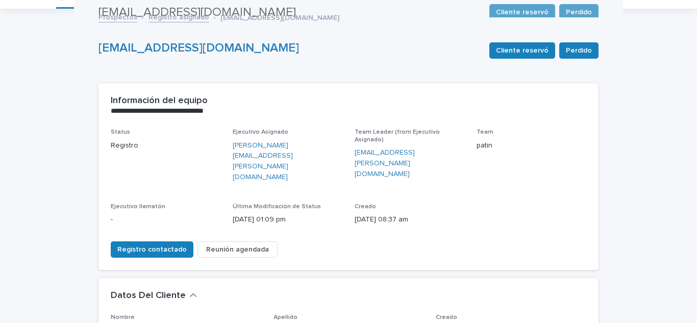
scroll to position [0, 0]
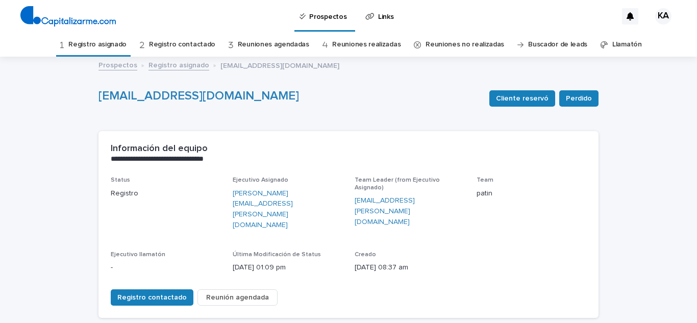
click at [110, 62] on link "Prospectos" at bounding box center [117, 65] width 39 height 12
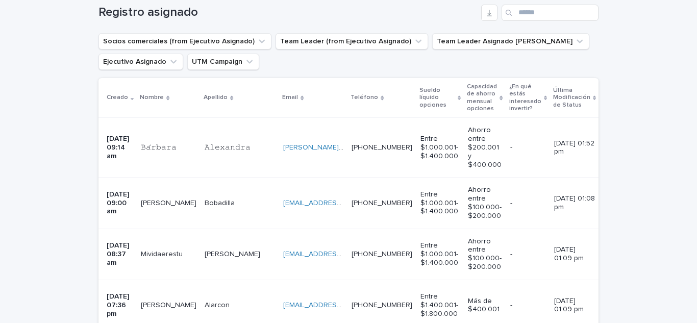
scroll to position [163, 0]
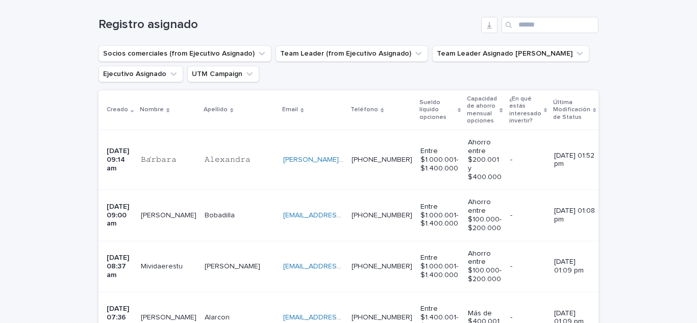
click at [122, 182] on td "[DATE] 09:14 am" at bounding box center [117, 160] width 38 height 60
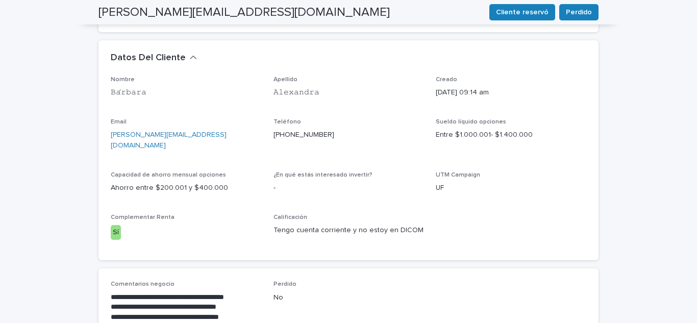
scroll to position [306, 0]
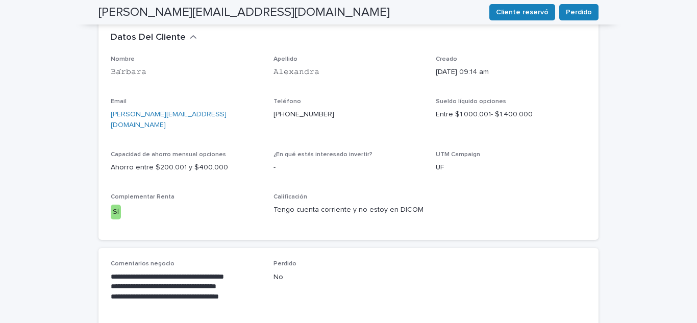
click at [18, 203] on div "**********" at bounding box center [348, 122] width 697 height 740
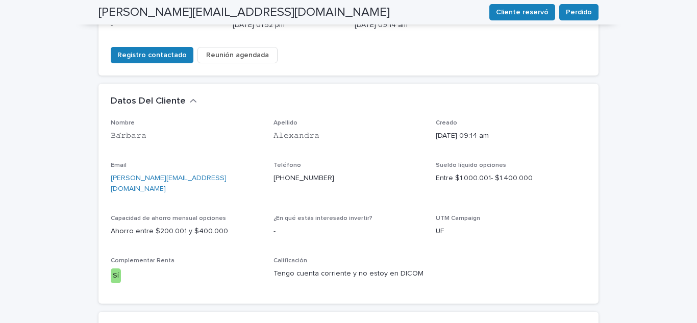
scroll to position [224, 0]
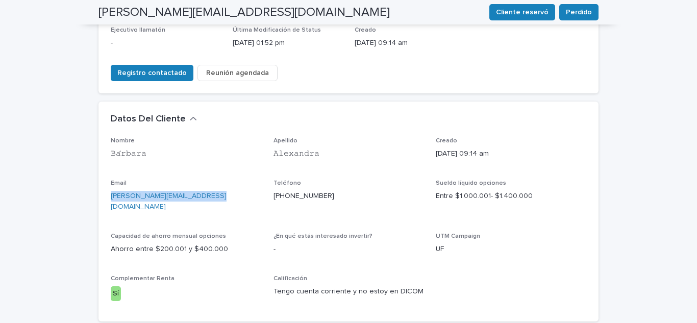
drag, startPoint x: 105, startPoint y: 164, endPoint x: 202, endPoint y: 169, distance: 97.1
click at [202, 169] on div "Nombre [PERSON_NAME] [PERSON_NAME] Creado [DATE] 09:14 am Email [PERSON_NAME][E…" at bounding box center [348, 229] width 500 height 185
copy link "[PERSON_NAME][EMAIL_ADDRESS][DOMAIN_NAME]"
